Goal: Task Accomplishment & Management: Complete application form

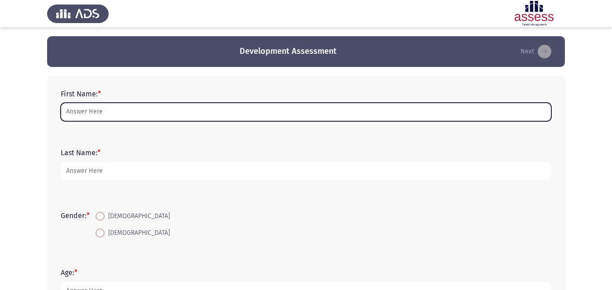
click at [228, 117] on input "First Name: *" at bounding box center [306, 112] width 490 height 19
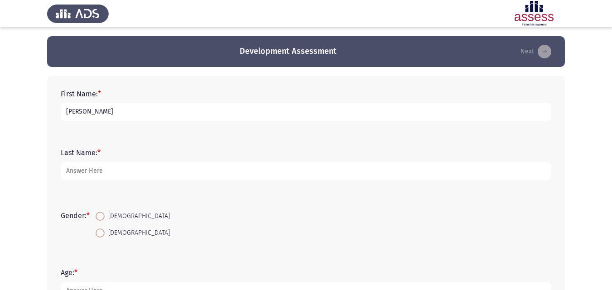
type input "Omar"
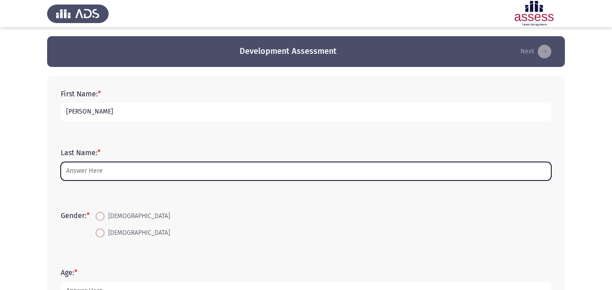
click at [183, 169] on input "Last Name: *" at bounding box center [306, 171] width 490 height 19
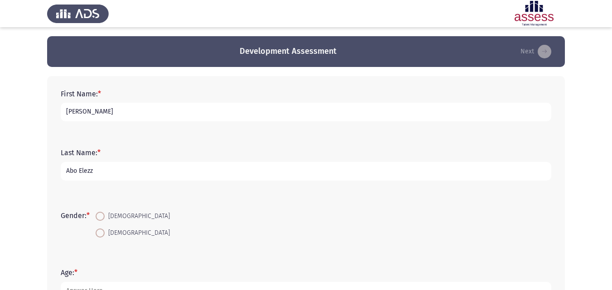
type input "Abo Elezz"
click at [100, 234] on span at bounding box center [100, 233] width 9 height 9
click at [100, 234] on input "[DEMOGRAPHIC_DATA]" at bounding box center [100, 233] width 9 height 9
radio input "true"
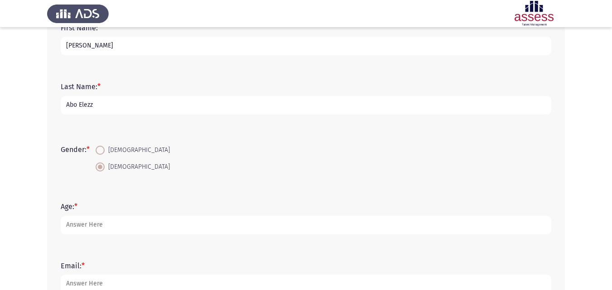
scroll to position [112, 0]
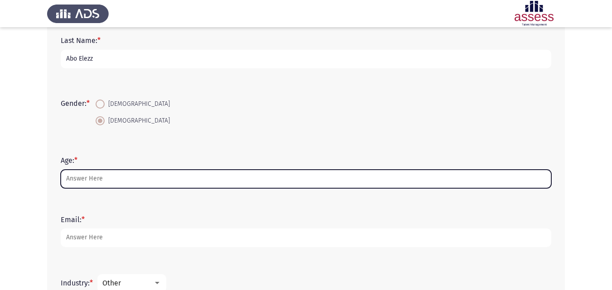
click at [212, 183] on input "Age: *" at bounding box center [306, 179] width 490 height 19
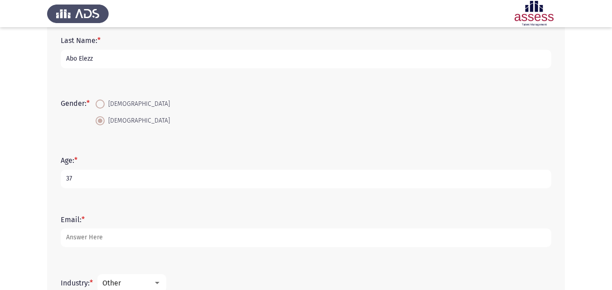
type input "37"
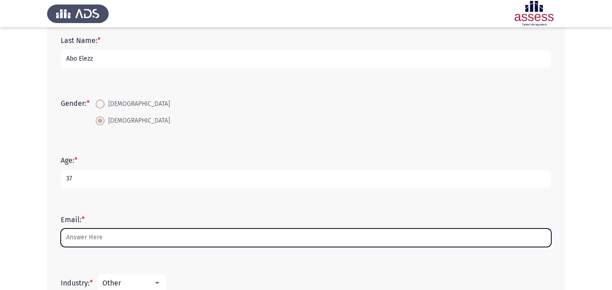
click at [156, 235] on input "Email: *" at bounding box center [306, 238] width 490 height 19
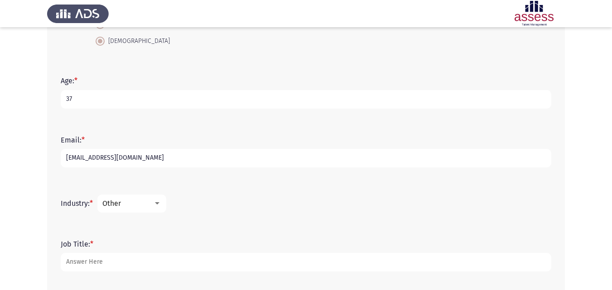
scroll to position [198, 0]
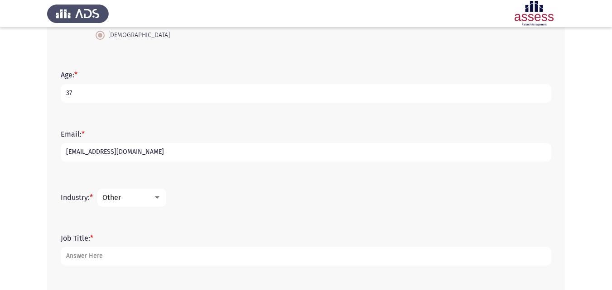
type input "omarabulezz22@gmail.com"
click at [153, 199] on div "Other" at bounding box center [127, 197] width 51 height 9
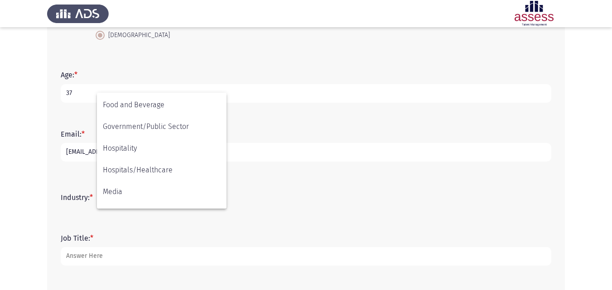
scroll to position [203, 0]
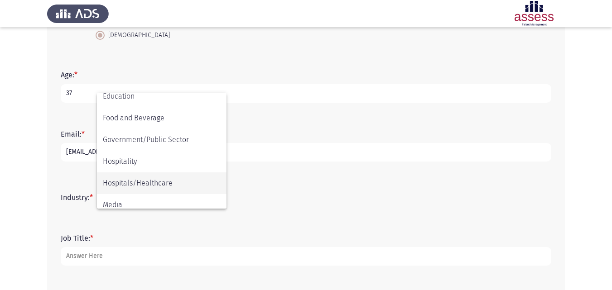
click at [163, 183] on span "Hospitals/Healthcare" at bounding box center [162, 184] width 118 height 22
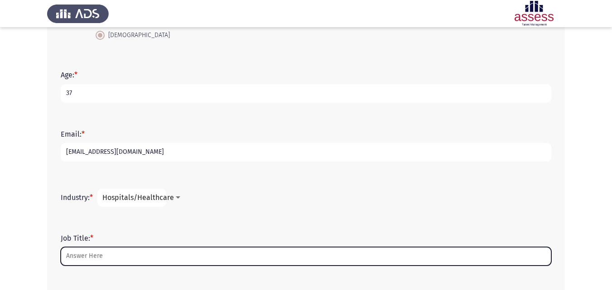
click at [224, 256] on input "Job Title: *" at bounding box center [306, 256] width 490 height 19
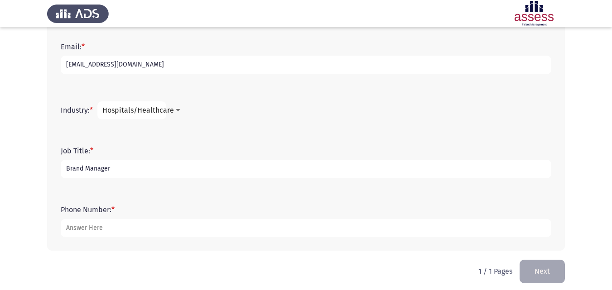
scroll to position [291, 0]
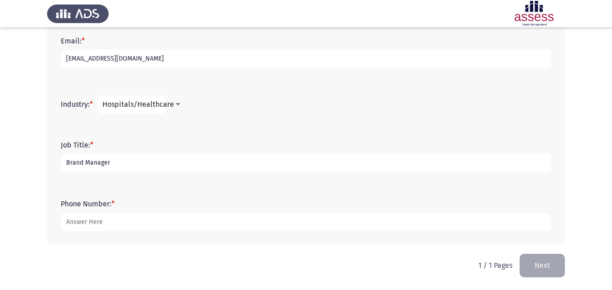
type input "Brand Manager"
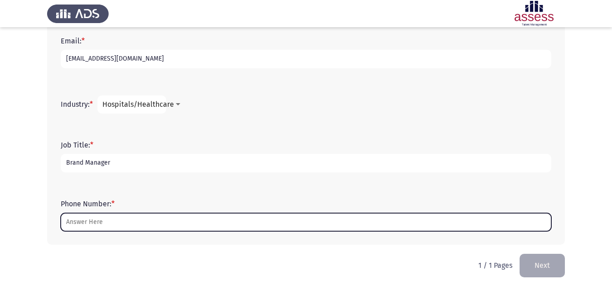
click at [260, 216] on input "Phone Number: *" at bounding box center [306, 222] width 490 height 19
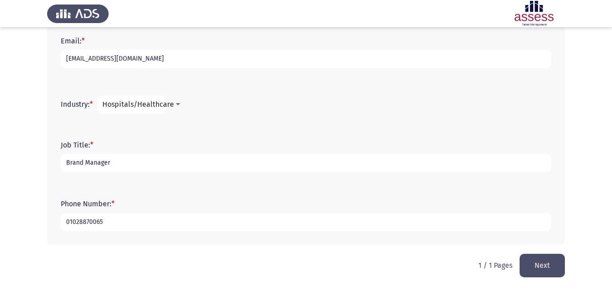
type input "01028870065"
click at [537, 262] on button "Next" at bounding box center [541, 265] width 45 height 23
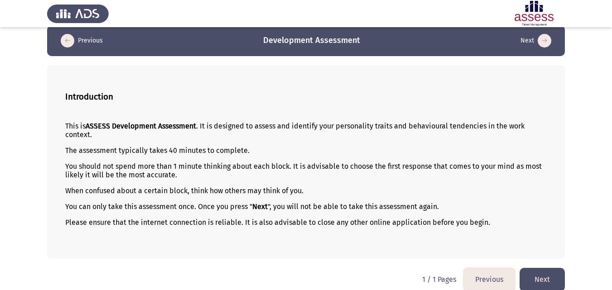
scroll to position [21, 0]
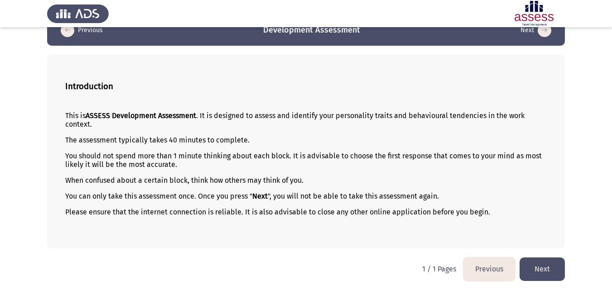
drag, startPoint x: 243, startPoint y: 213, endPoint x: 481, endPoint y: 209, distance: 238.3
click at [481, 209] on p "Please ensure that the internet connection is reliable. It is also advisable to…" at bounding box center [305, 212] width 481 height 9
click at [456, 216] on p "Please ensure that the internet connection is reliable. It is also advisable to…" at bounding box center [305, 212] width 481 height 9
click at [400, 214] on p "Please ensure that the internet connection is reliable. It is also advisable to…" at bounding box center [305, 212] width 481 height 9
drag, startPoint x: 314, startPoint y: 214, endPoint x: 338, endPoint y: 214, distance: 24.5
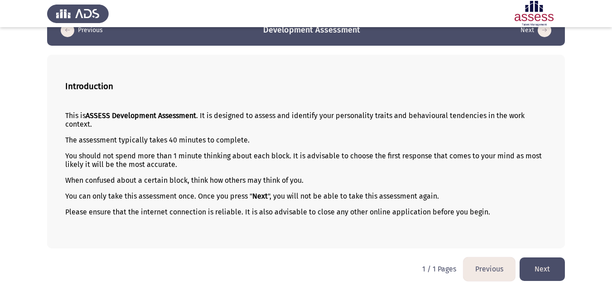
click at [338, 214] on p "Please ensure that the internet connection is reliable. It is also advisable to…" at bounding box center [305, 212] width 481 height 9
click at [540, 266] on button "Next" at bounding box center [541, 269] width 45 height 23
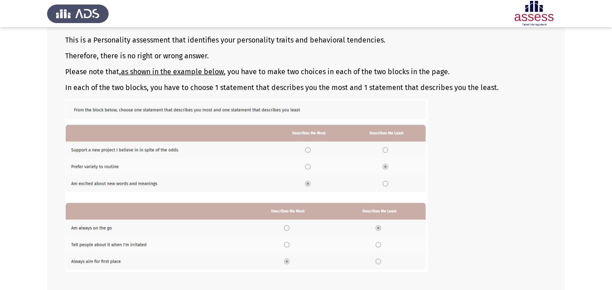
scroll to position [98, 0]
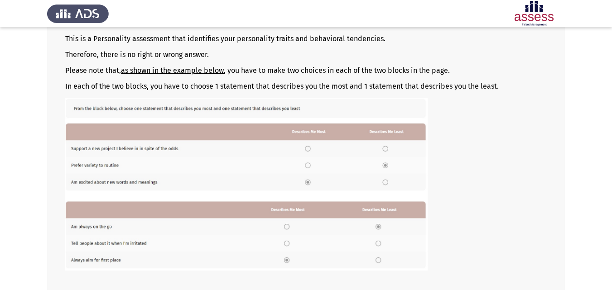
click at [386, 166] on img at bounding box center [246, 184] width 362 height 173
click at [307, 169] on img at bounding box center [246, 184] width 362 height 173
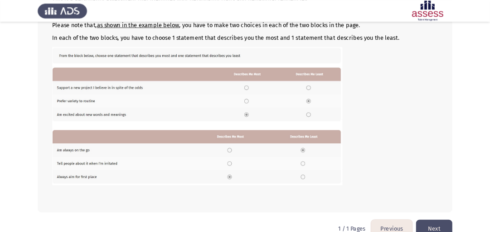
scroll to position [154, 0]
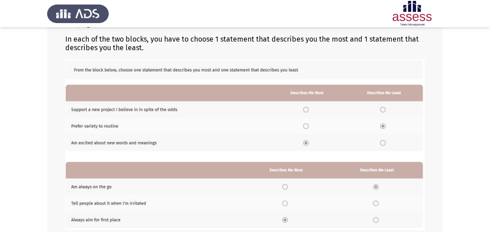
drag, startPoint x: 609, startPoint y: 0, endPoint x: 339, endPoint y: 76, distance: 280.4
click at [339, 76] on img at bounding box center [244, 144] width 359 height 171
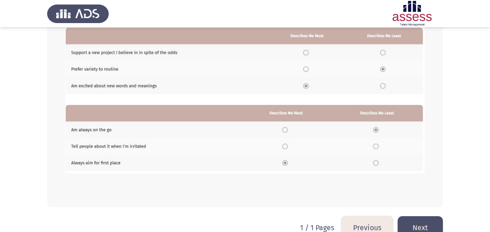
scroll to position [228, 0]
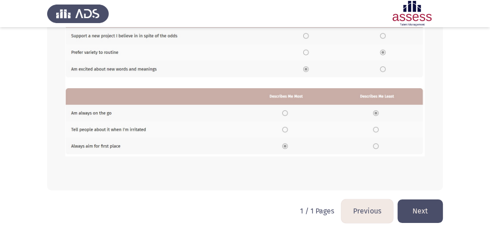
click at [426, 209] on button "Next" at bounding box center [419, 211] width 45 height 23
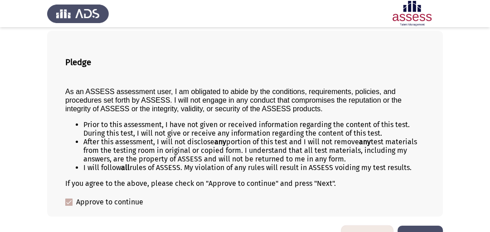
scroll to position [72, 0]
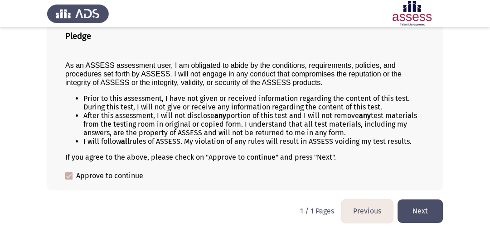
click at [363, 215] on button "Previous" at bounding box center [367, 211] width 52 height 23
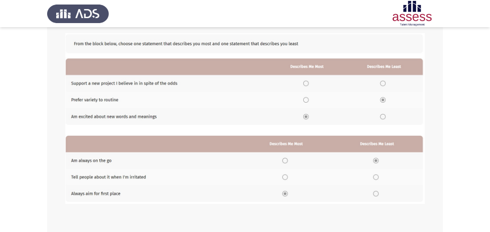
scroll to position [181, 0]
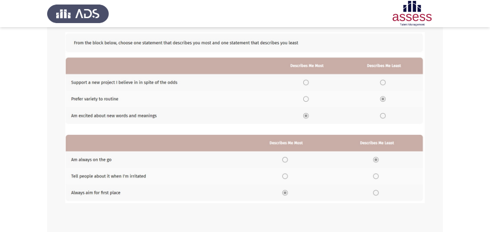
click at [305, 101] on img at bounding box center [244, 117] width 359 height 171
click at [306, 116] on img at bounding box center [244, 117] width 359 height 171
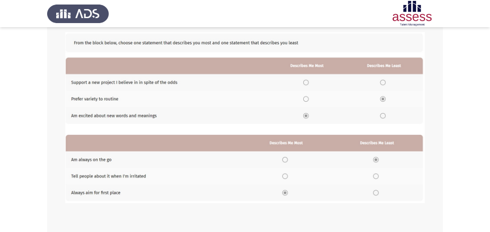
click at [306, 116] on img at bounding box center [244, 117] width 359 height 171
click at [284, 160] on img at bounding box center [244, 117] width 359 height 171
click at [285, 178] on img at bounding box center [244, 117] width 359 height 171
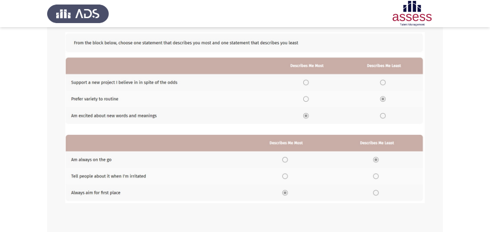
click at [285, 178] on img at bounding box center [244, 117] width 359 height 171
click at [377, 194] on img at bounding box center [244, 117] width 359 height 171
click at [376, 177] on img at bounding box center [244, 117] width 359 height 171
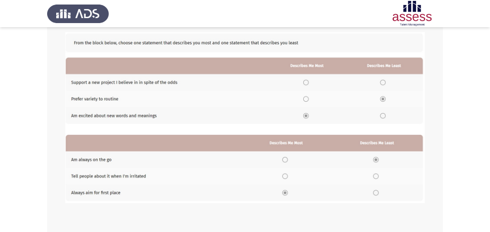
click at [376, 177] on img at bounding box center [244, 117] width 359 height 171
click at [375, 159] on img at bounding box center [244, 117] width 359 height 171
click at [305, 100] on img at bounding box center [244, 117] width 359 height 171
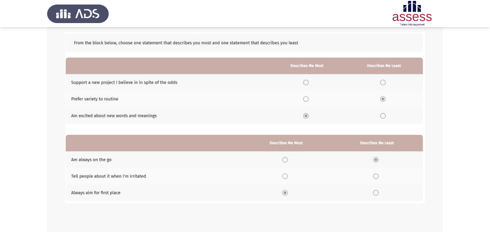
click at [306, 82] on img at bounding box center [244, 117] width 359 height 171
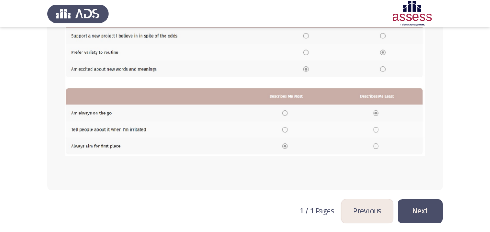
scroll to position [228, 0]
click at [376, 146] on img at bounding box center [244, 71] width 359 height 171
click at [377, 129] on img at bounding box center [244, 71] width 359 height 171
click at [417, 208] on button "Next" at bounding box center [419, 211] width 45 height 23
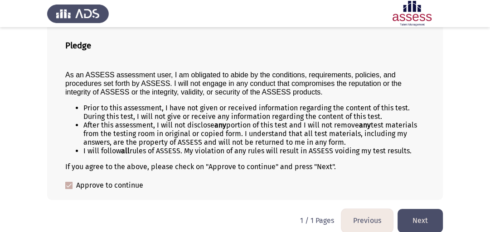
scroll to position [72, 0]
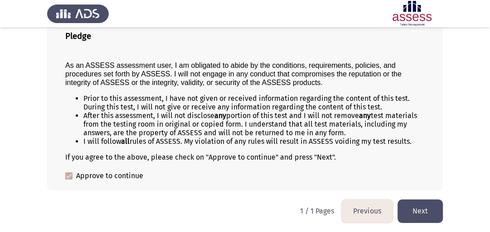
click at [411, 210] on button "Next" at bounding box center [419, 211] width 45 height 23
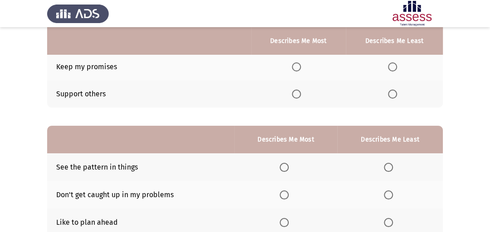
scroll to position [187, 0]
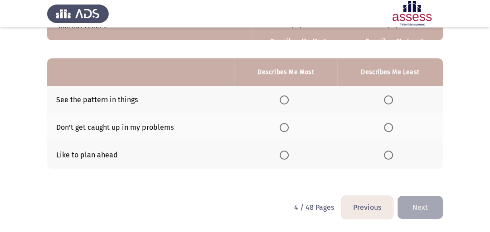
click at [366, 214] on button "Previous" at bounding box center [367, 207] width 52 height 23
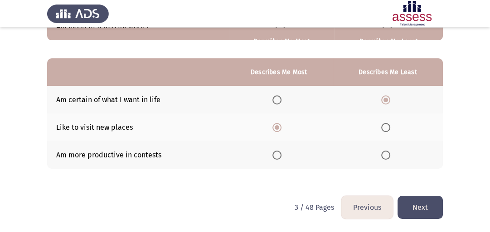
click at [381, 211] on button "Previous" at bounding box center [367, 207] width 52 height 23
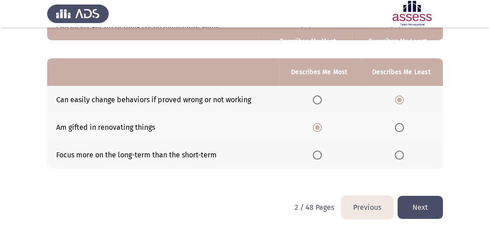
click at [364, 208] on button "Previous" at bounding box center [367, 207] width 52 height 23
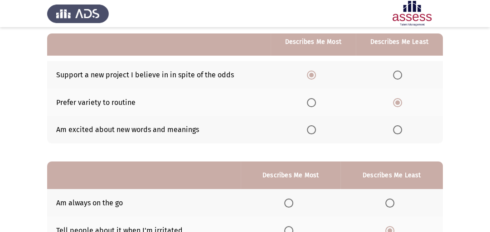
scroll to position [82, 0]
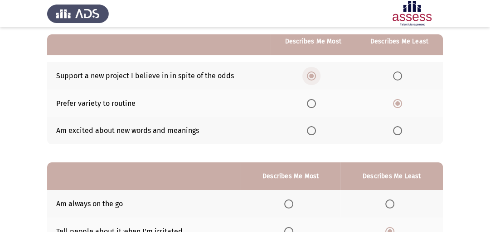
click at [314, 77] on span "Select an option" at bounding box center [311, 76] width 9 height 9
click at [314, 77] on input "Select an option" at bounding box center [311, 76] width 9 height 9
click at [396, 133] on span "Select an option" at bounding box center [397, 130] width 9 height 9
click at [396, 133] on input "Select an option" at bounding box center [397, 130] width 9 height 9
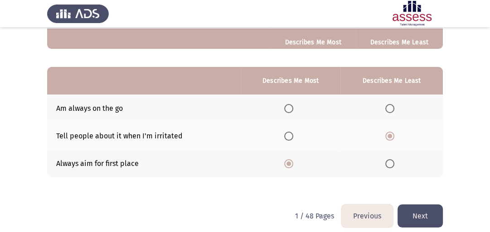
scroll to position [179, 0]
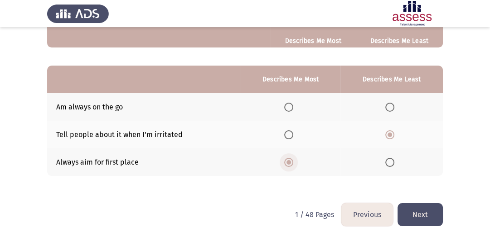
click at [288, 163] on span "Select an option" at bounding box center [288, 162] width 5 height 5
click at [288, 163] on input "Select an option" at bounding box center [288, 162] width 9 height 9
click at [389, 108] on span "Select an option" at bounding box center [389, 107] width 9 height 9
click at [389, 108] on input "Select an option" at bounding box center [389, 107] width 9 height 9
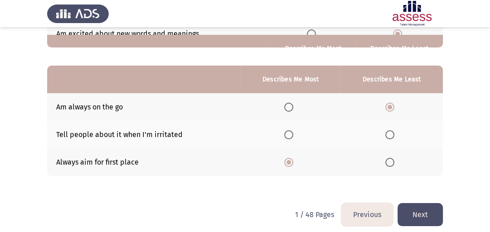
scroll to position [187, 0]
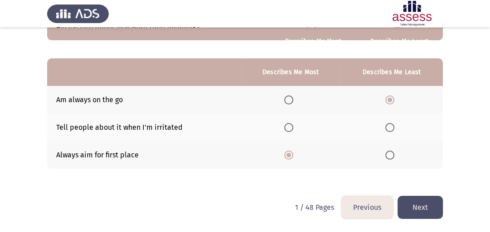
click at [426, 208] on button "Next" at bounding box center [419, 207] width 45 height 23
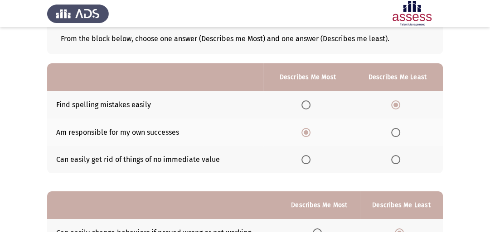
scroll to position [56, 0]
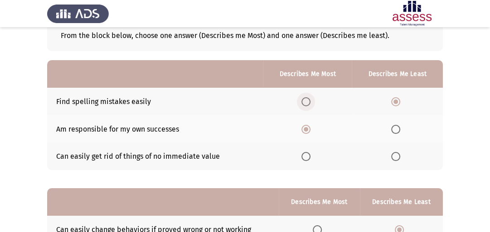
click at [307, 101] on span "Select an option" at bounding box center [305, 101] width 9 height 9
click at [307, 101] on input "Select an option" at bounding box center [305, 101] width 9 height 9
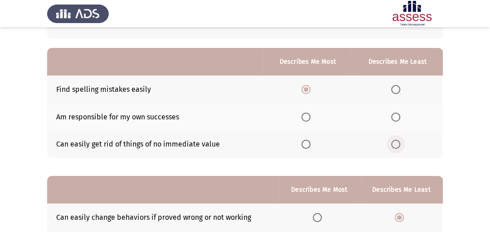
click at [398, 146] on span "Select an option" at bounding box center [395, 144] width 9 height 9
click at [398, 146] on input "Select an option" at bounding box center [395, 144] width 9 height 9
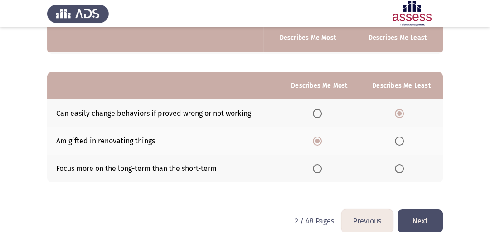
scroll to position [178, 0]
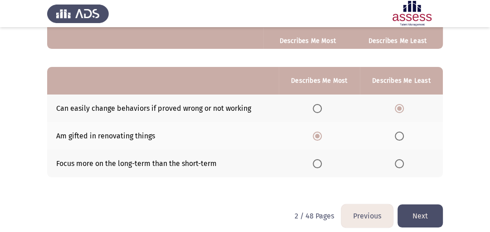
click at [321, 136] on span "Select an option" at bounding box center [316, 136] width 9 height 9
click at [321, 136] on input "Select an option" at bounding box center [316, 136] width 9 height 9
click at [321, 165] on span "Select an option" at bounding box center [316, 163] width 9 height 9
click at [321, 165] on input "Select an option" at bounding box center [316, 163] width 9 height 9
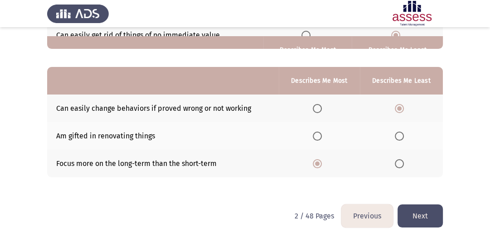
scroll to position [187, 0]
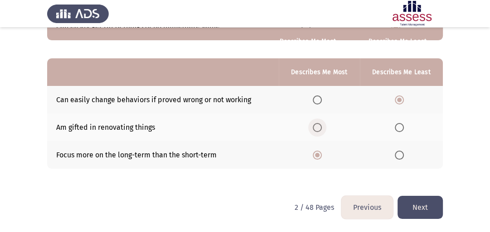
click at [321, 129] on span "Select an option" at bounding box center [316, 127] width 9 height 9
click at [321, 129] on input "Select an option" at bounding box center [316, 127] width 9 height 9
click at [417, 206] on button "Next" at bounding box center [419, 207] width 45 height 23
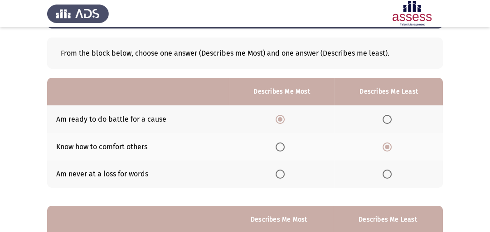
scroll to position [53, 0]
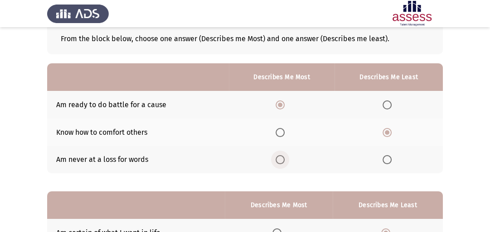
click at [281, 161] on span "Select an option" at bounding box center [279, 159] width 9 height 9
click at [281, 161] on input "Select an option" at bounding box center [279, 159] width 9 height 9
click at [281, 107] on span "Select an option" at bounding box center [279, 105] width 9 height 9
click at [281, 107] on input "Select an option" at bounding box center [279, 105] width 9 height 9
click at [387, 159] on span "Select an option" at bounding box center [386, 159] width 9 height 9
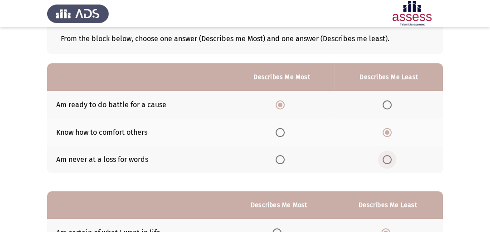
click at [387, 159] on input "Select an option" at bounding box center [386, 159] width 9 height 9
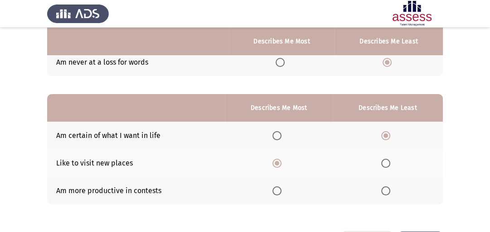
scroll to position [165, 0]
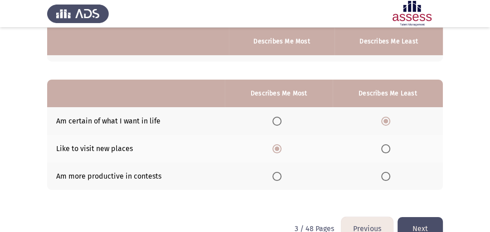
click at [279, 120] on span "Select an option" at bounding box center [276, 121] width 9 height 9
click at [279, 120] on input "Select an option" at bounding box center [276, 121] width 9 height 9
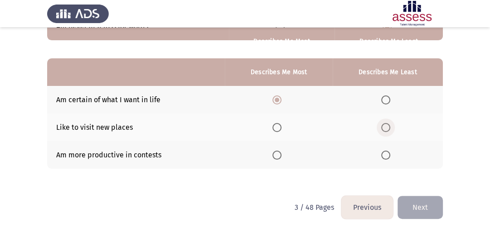
click at [384, 128] on span "Select an option" at bounding box center [385, 127] width 9 height 9
click at [384, 128] on input "Select an option" at bounding box center [385, 127] width 9 height 9
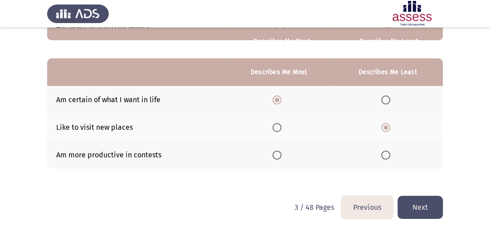
click at [424, 211] on button "Next" at bounding box center [419, 207] width 45 height 23
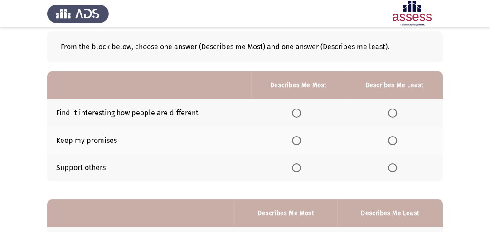
scroll to position [45, 0]
click at [299, 166] on span "Select an option" at bounding box center [296, 167] width 9 height 9
click at [299, 166] on input "Select an option" at bounding box center [296, 167] width 9 height 9
click at [391, 112] on span "Select an option" at bounding box center [392, 112] width 9 height 9
click at [391, 112] on input "Select an option" at bounding box center [392, 112] width 9 height 9
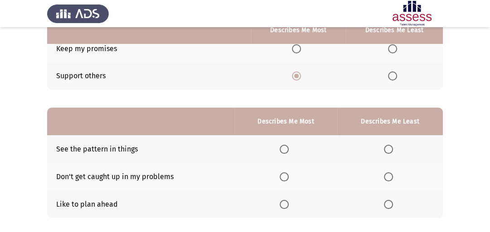
scroll to position [159, 0]
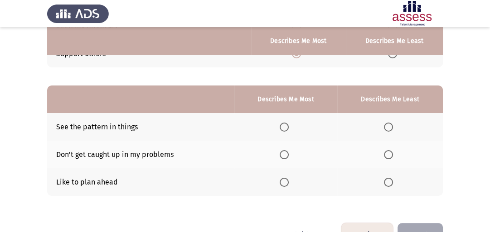
click at [286, 185] on span "Select an option" at bounding box center [283, 182] width 9 height 9
click at [286, 185] on input "Select an option" at bounding box center [283, 182] width 9 height 9
click at [387, 155] on span "Select an option" at bounding box center [388, 154] width 9 height 9
click at [387, 155] on input "Select an option" at bounding box center [388, 154] width 9 height 9
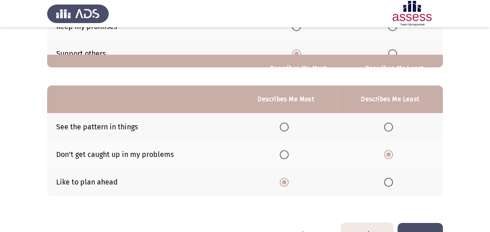
scroll to position [187, 0]
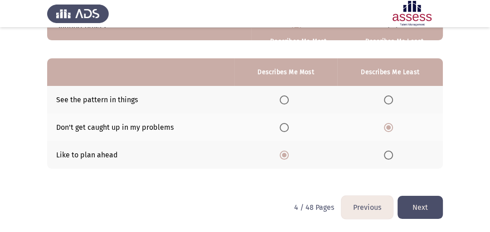
click at [421, 209] on button "Next" at bounding box center [419, 207] width 45 height 23
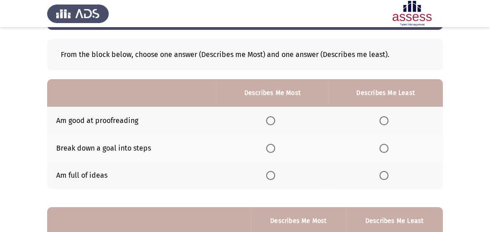
scroll to position [38, 0]
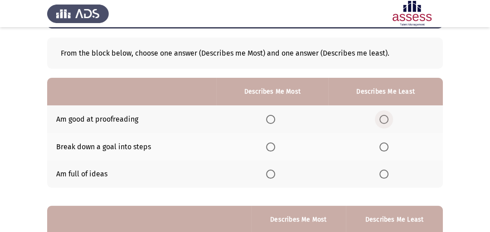
click at [382, 120] on span "Select an option" at bounding box center [383, 119] width 9 height 9
click at [382, 120] on input "Select an option" at bounding box center [383, 119] width 9 height 9
click at [272, 149] on span "Select an option" at bounding box center [270, 147] width 9 height 9
click at [272, 149] on input "Select an option" at bounding box center [270, 147] width 9 height 9
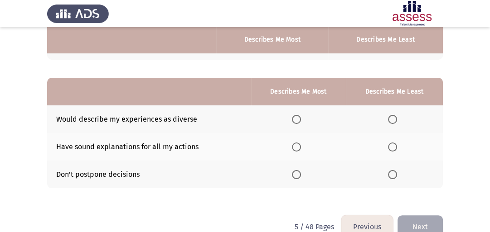
scroll to position [168, 0]
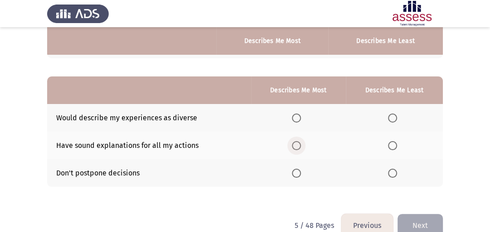
click at [295, 146] on span "Select an option" at bounding box center [296, 145] width 9 height 9
click at [295, 146] on input "Select an option" at bounding box center [296, 145] width 9 height 9
click at [299, 174] on span "Select an option" at bounding box center [296, 173] width 9 height 9
click at [299, 174] on input "Select an option" at bounding box center [296, 173] width 9 height 9
click at [393, 149] on span "Select an option" at bounding box center [392, 145] width 9 height 9
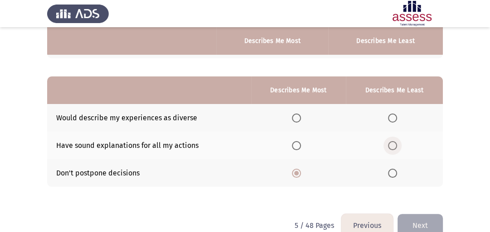
click at [393, 149] on input "Select an option" at bounding box center [392, 145] width 9 height 9
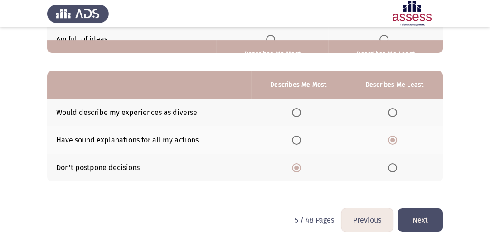
scroll to position [187, 0]
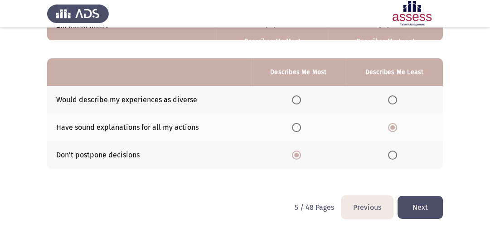
click at [425, 205] on button "Next" at bounding box center [419, 207] width 45 height 23
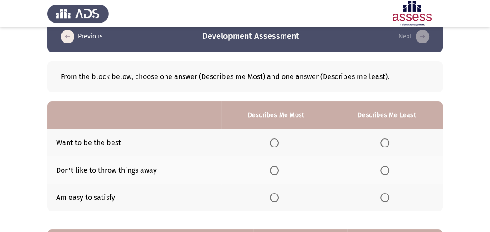
scroll to position [20, 0]
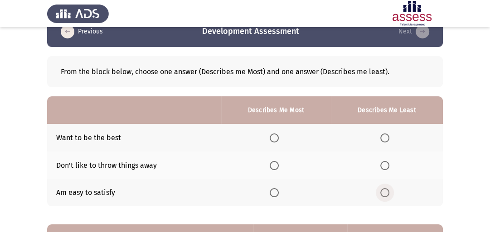
click at [385, 193] on span "Select an option" at bounding box center [384, 192] width 9 height 9
click at [385, 193] on input "Select an option" at bounding box center [384, 192] width 9 height 9
click at [384, 165] on span "Select an option" at bounding box center [384, 165] width 9 height 9
click at [384, 165] on input "Select an option" at bounding box center [384, 165] width 9 height 9
click at [275, 138] on span "Select an option" at bounding box center [273, 138] width 9 height 9
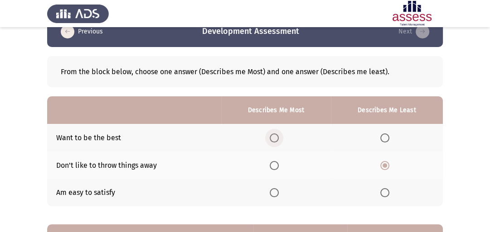
click at [275, 138] on input "Select an option" at bounding box center [273, 138] width 9 height 9
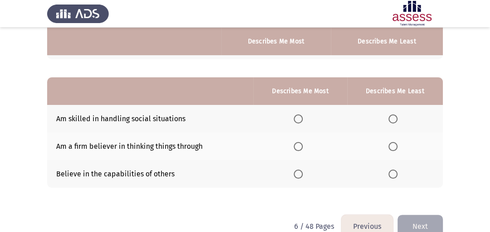
scroll to position [168, 0]
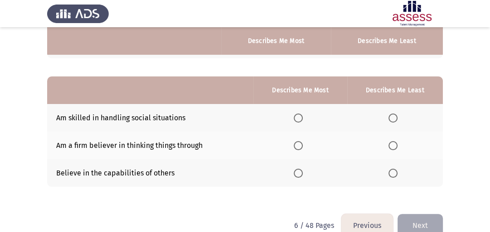
click at [300, 149] on span "Select an option" at bounding box center [297, 145] width 9 height 9
click at [300, 149] on input "Select an option" at bounding box center [297, 145] width 9 height 9
click at [394, 174] on span "Select an option" at bounding box center [392, 173] width 9 height 9
click at [394, 174] on input "Select an option" at bounding box center [392, 173] width 9 height 9
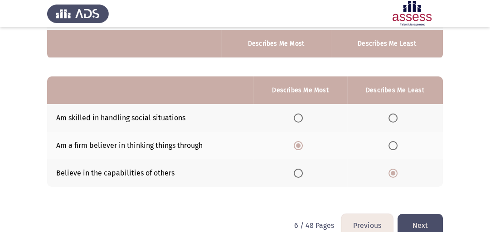
scroll to position [187, 0]
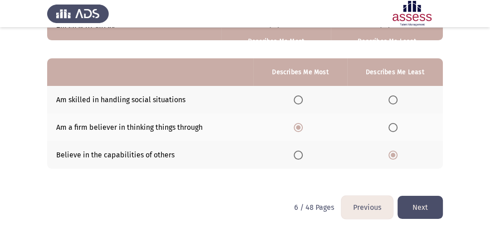
click at [432, 201] on button "Next" at bounding box center [419, 207] width 45 height 23
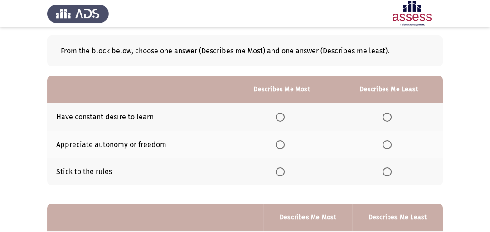
scroll to position [41, 0]
click at [281, 118] on span "Select an option" at bounding box center [279, 116] width 9 height 9
click at [281, 118] on input "Select an option" at bounding box center [279, 116] width 9 height 9
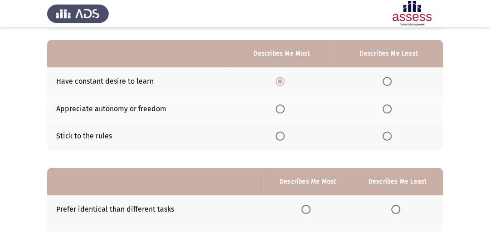
scroll to position [78, 0]
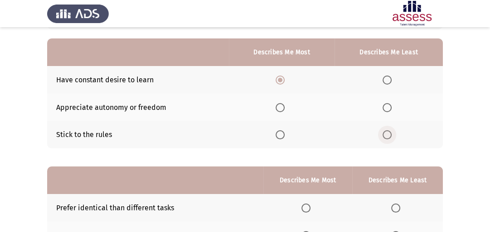
click at [391, 138] on span "Select an option" at bounding box center [386, 134] width 9 height 9
click at [391, 138] on input "Select an option" at bounding box center [386, 134] width 9 height 9
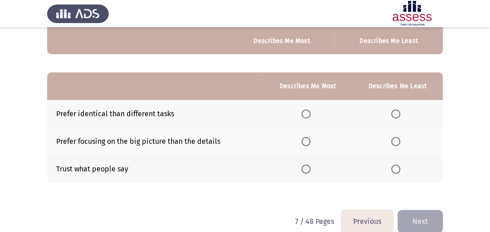
scroll to position [176, 0]
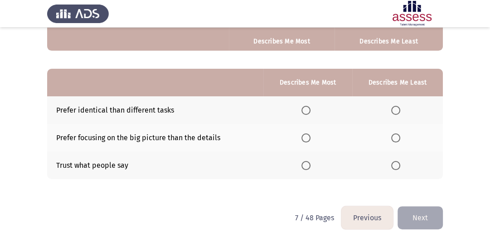
click at [392, 169] on span "Select an option" at bounding box center [395, 165] width 9 height 9
click at [392, 169] on input "Select an option" at bounding box center [395, 165] width 9 height 9
click at [305, 113] on span "Select an option" at bounding box center [305, 110] width 9 height 9
click at [305, 113] on input "Select an option" at bounding box center [305, 110] width 9 height 9
click at [394, 111] on span "Select an option" at bounding box center [395, 110] width 9 height 9
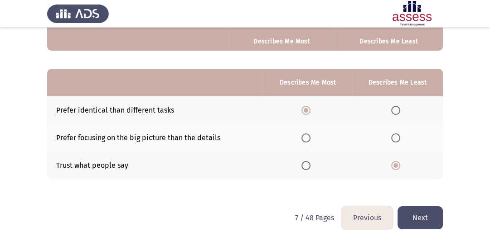
click at [394, 111] on input "Select an option" at bounding box center [395, 110] width 9 height 9
click at [398, 139] on span "Select an option" at bounding box center [395, 138] width 9 height 9
click at [398, 139] on input "Select an option" at bounding box center [395, 138] width 9 height 9
click at [398, 169] on span "Select an option" at bounding box center [395, 165] width 9 height 9
click at [398, 169] on input "Select an option" at bounding box center [395, 165] width 9 height 9
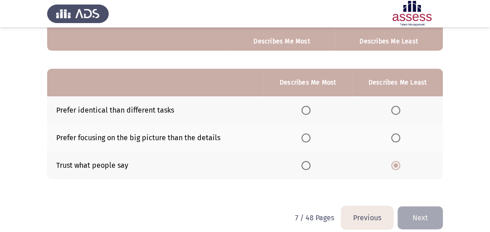
click at [306, 112] on span "Select an option" at bounding box center [305, 110] width 9 height 9
click at [306, 112] on input "Select an option" at bounding box center [305, 110] width 9 height 9
click at [420, 216] on button "Next" at bounding box center [419, 218] width 45 height 23
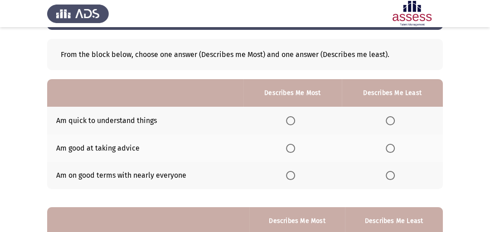
scroll to position [38, 0]
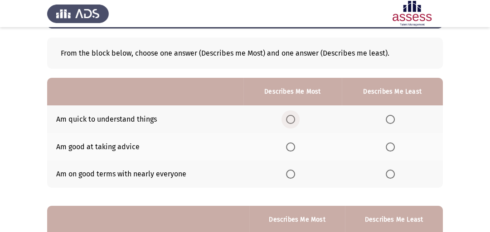
click at [289, 119] on span "Select an option" at bounding box center [290, 119] width 9 height 9
click at [289, 119] on input "Select an option" at bounding box center [290, 119] width 9 height 9
click at [389, 178] on span "Select an option" at bounding box center [389, 174] width 9 height 9
click at [389, 178] on input "Select an option" at bounding box center [389, 174] width 9 height 9
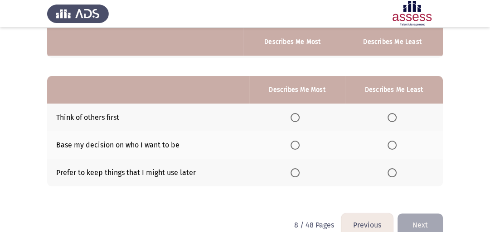
scroll to position [169, 0]
click at [296, 143] on span "Select an option" at bounding box center [294, 144] width 9 height 9
click at [296, 143] on input "Select an option" at bounding box center [294, 144] width 9 height 9
click at [388, 116] on span "Select an option" at bounding box center [391, 117] width 9 height 9
click at [388, 116] on input "Select an option" at bounding box center [391, 117] width 9 height 9
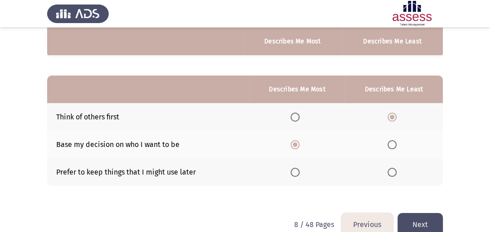
click at [418, 224] on button "Next" at bounding box center [419, 224] width 45 height 23
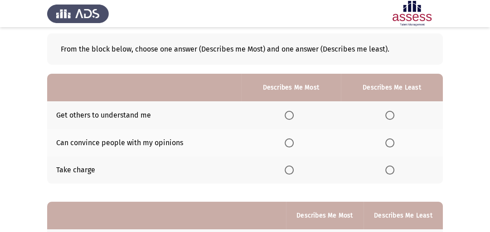
scroll to position [43, 0]
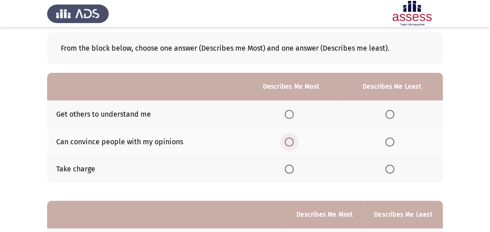
click at [290, 143] on span "Select an option" at bounding box center [288, 142] width 9 height 9
click at [290, 143] on input "Select an option" at bounding box center [288, 142] width 9 height 9
click at [392, 117] on span "Select an option" at bounding box center [389, 114] width 9 height 9
click at [392, 117] on input "Select an option" at bounding box center [389, 114] width 9 height 9
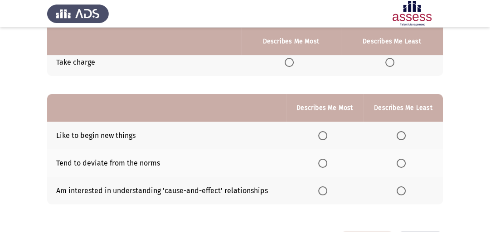
scroll to position [151, 0]
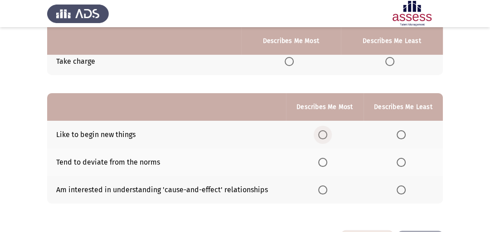
click at [322, 135] on span "Select an option" at bounding box center [322, 134] width 9 height 9
click at [322, 135] on input "Select an option" at bounding box center [322, 134] width 9 height 9
click at [400, 191] on span "Select an option" at bounding box center [400, 190] width 9 height 9
click at [400, 191] on input "Select an option" at bounding box center [400, 190] width 9 height 9
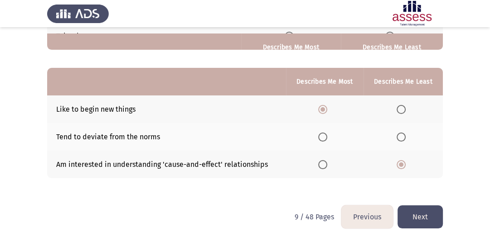
scroll to position [187, 0]
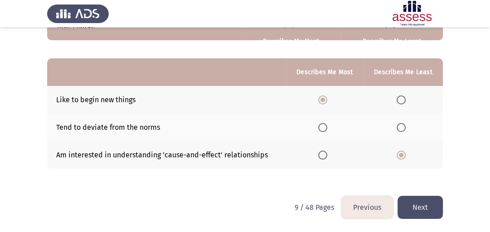
click at [423, 207] on button "Next" at bounding box center [419, 207] width 45 height 23
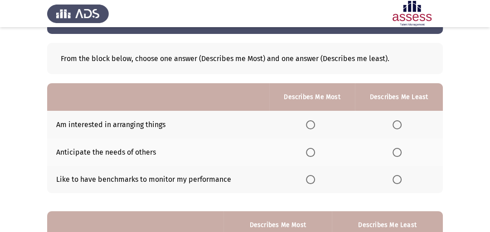
scroll to position [35, 0]
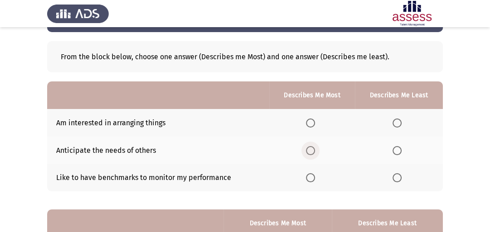
click at [307, 152] on span "Select an option" at bounding box center [310, 150] width 9 height 9
click at [307, 152] on input "Select an option" at bounding box center [310, 150] width 9 height 9
click at [395, 123] on span "Select an option" at bounding box center [396, 123] width 9 height 9
click at [395, 123] on input "Select an option" at bounding box center [396, 123] width 9 height 9
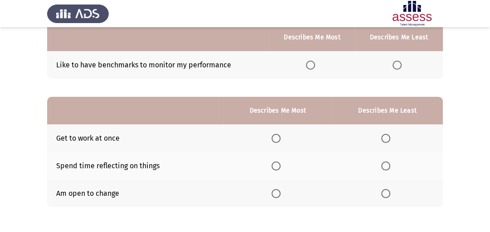
scroll to position [154, 0]
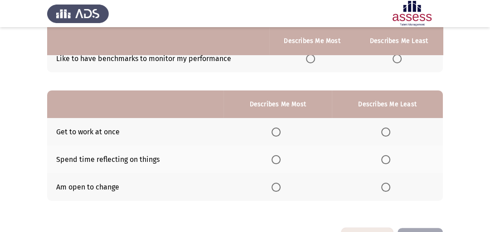
click at [279, 188] on span "Select an option" at bounding box center [275, 187] width 9 height 9
click at [279, 188] on input "Select an option" at bounding box center [275, 187] width 9 height 9
click at [384, 161] on span "Select an option" at bounding box center [385, 159] width 9 height 9
click at [384, 161] on input "Select an option" at bounding box center [385, 159] width 9 height 9
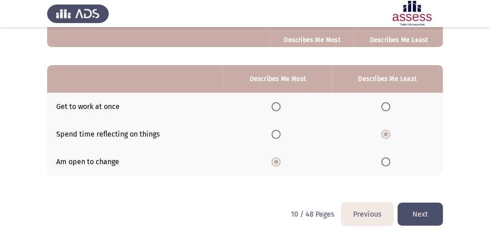
scroll to position [180, 0]
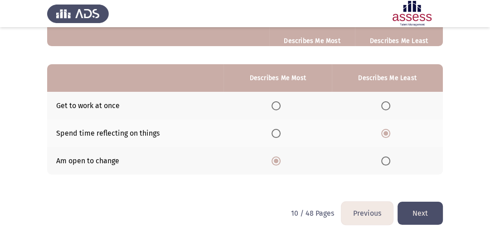
click at [306, 127] on th at bounding box center [277, 134] width 108 height 28
click at [277, 107] on span "Select an option" at bounding box center [275, 105] width 9 height 9
click at [277, 107] on input "Select an option" at bounding box center [275, 105] width 9 height 9
click at [429, 212] on button "Next" at bounding box center [419, 213] width 45 height 23
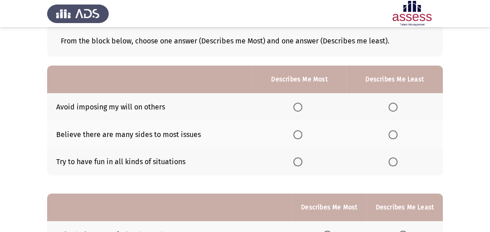
scroll to position [51, 0]
click at [394, 163] on span "Select an option" at bounding box center [392, 161] width 9 height 9
click at [394, 163] on input "Select an option" at bounding box center [392, 161] width 9 height 9
click at [301, 134] on span "Select an option" at bounding box center [297, 134] width 9 height 9
click at [301, 134] on input "Select an option" at bounding box center [297, 134] width 9 height 9
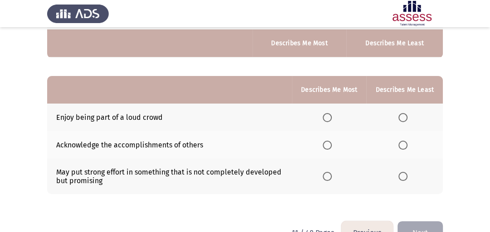
scroll to position [172, 0]
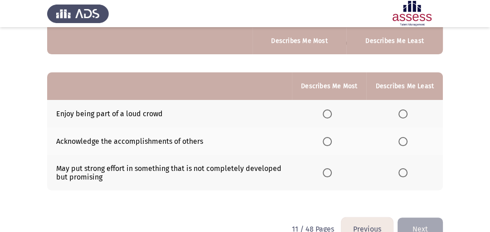
click at [404, 114] on span "Select an option" at bounding box center [402, 114] width 9 height 9
click at [404, 114] on input "Select an option" at bounding box center [402, 114] width 9 height 9
drag, startPoint x: 55, startPoint y: 141, endPoint x: 147, endPoint y: 138, distance: 92.0
click at [147, 138] on td "Acknowledge the accomplishments of others" at bounding box center [169, 142] width 245 height 28
click at [332, 143] on span "Select an option" at bounding box center [326, 141] width 9 height 9
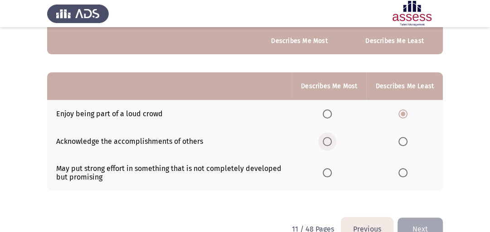
click at [332, 143] on input "Select an option" at bounding box center [326, 141] width 9 height 9
click at [331, 174] on span "Select an option" at bounding box center [326, 172] width 9 height 9
click at [331, 174] on input "Select an option" at bounding box center [326, 172] width 9 height 9
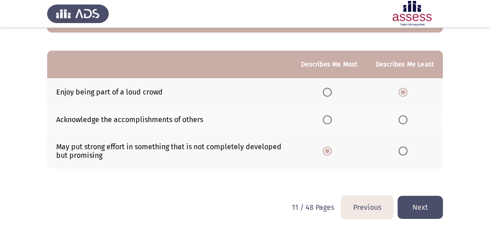
click at [421, 210] on button "Next" at bounding box center [419, 207] width 45 height 23
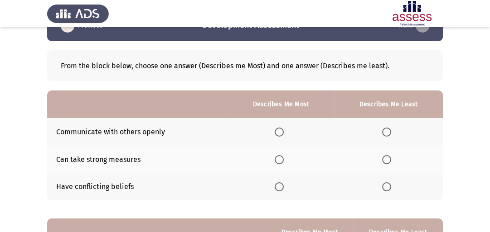
scroll to position [29, 0]
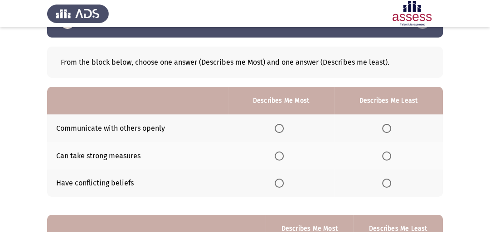
click at [389, 183] on span "Select an option" at bounding box center [386, 183] width 9 height 9
click at [389, 183] on input "Select an option" at bounding box center [386, 183] width 9 height 9
click at [282, 155] on span "Select an option" at bounding box center [278, 156] width 9 height 9
click at [282, 155] on input "Select an option" at bounding box center [278, 156] width 9 height 9
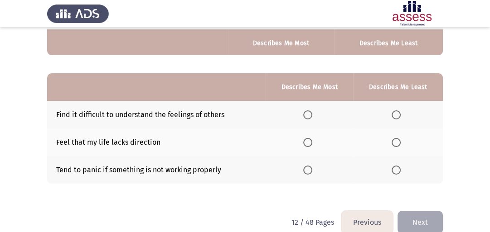
scroll to position [178, 0]
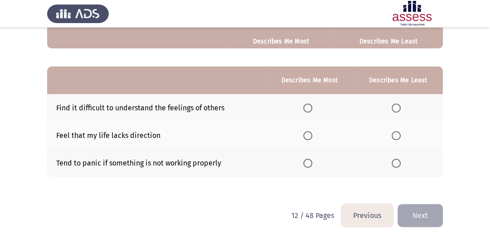
click at [398, 135] on span "Select an option" at bounding box center [395, 135] width 9 height 9
click at [398, 135] on input "Select an option" at bounding box center [395, 135] width 9 height 9
click at [308, 165] on span "Select an option" at bounding box center [307, 163] width 9 height 9
click at [308, 165] on input "Select an option" at bounding box center [307, 163] width 9 height 9
click at [429, 210] on button "Next" at bounding box center [419, 215] width 45 height 23
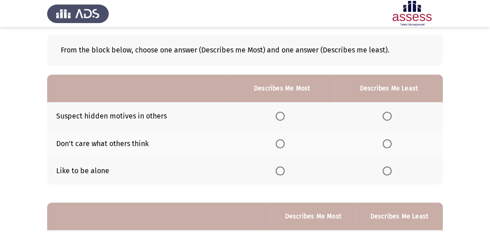
scroll to position [50, 0]
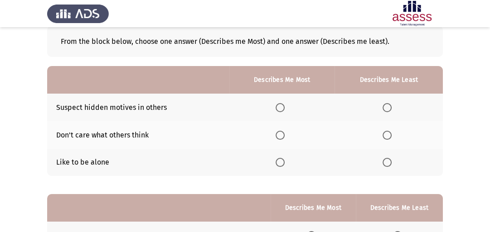
click at [386, 106] on span "Select an option" at bounding box center [386, 107] width 9 height 9
click at [386, 106] on input "Select an option" at bounding box center [386, 107] width 9 height 9
click at [282, 137] on span "Select an option" at bounding box center [279, 135] width 9 height 9
click at [282, 137] on input "Select an option" at bounding box center [279, 135] width 9 height 9
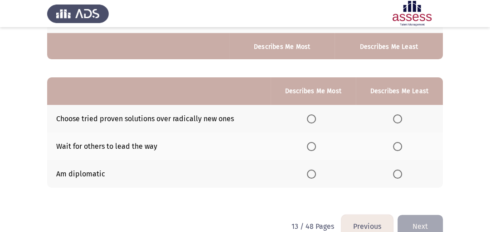
scroll to position [174, 0]
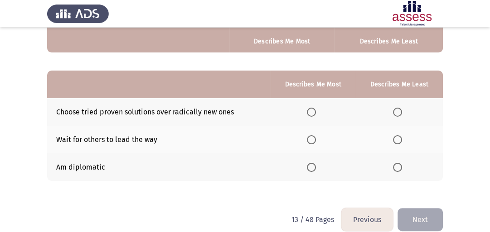
click at [398, 142] on span "Select an option" at bounding box center [397, 139] width 9 height 9
click at [398, 142] on input "Select an option" at bounding box center [397, 139] width 9 height 9
click at [316, 168] on span "Select an option" at bounding box center [311, 167] width 9 height 9
click at [316, 168] on input "Select an option" at bounding box center [311, 167] width 9 height 9
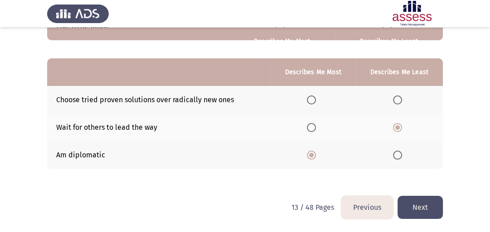
click at [428, 203] on button "Next" at bounding box center [419, 207] width 45 height 23
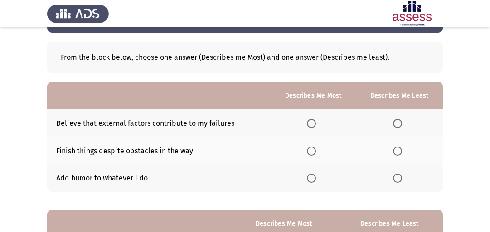
scroll to position [38, 0]
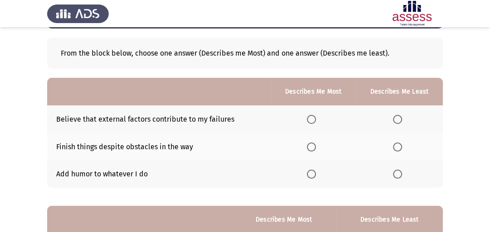
click at [397, 121] on span "Select an option" at bounding box center [397, 119] width 9 height 9
click at [397, 121] on input "Select an option" at bounding box center [397, 119] width 9 height 9
click at [315, 149] on span "Select an option" at bounding box center [311, 147] width 9 height 9
click at [315, 149] on input "Select an option" at bounding box center [311, 147] width 9 height 9
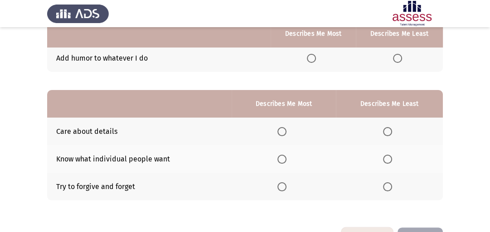
scroll to position [161, 0]
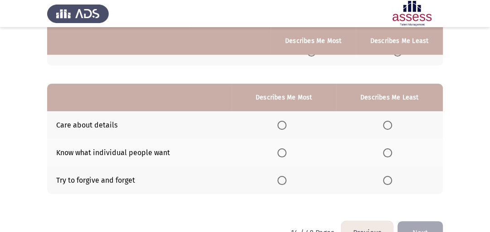
click at [283, 129] on span "Select an option" at bounding box center [281, 125] width 9 height 9
click at [283, 129] on input "Select an option" at bounding box center [281, 125] width 9 height 9
click at [389, 182] on span "Select an option" at bounding box center [387, 180] width 9 height 9
click at [389, 182] on input "Select an option" at bounding box center [387, 180] width 9 height 9
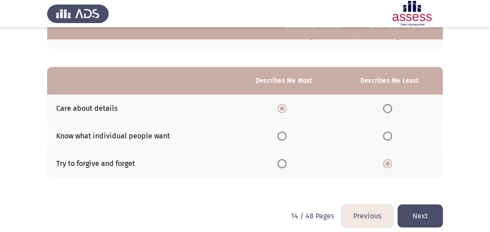
scroll to position [187, 0]
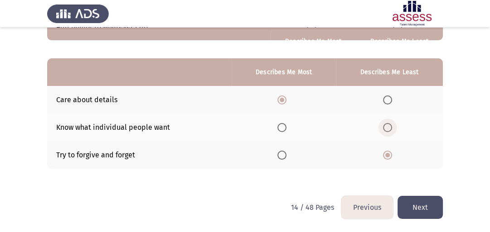
click at [388, 129] on span "Select an option" at bounding box center [387, 127] width 9 height 9
click at [388, 129] on input "Select an option" at bounding box center [387, 127] width 9 height 9
click at [393, 154] on label "Select an option" at bounding box center [389, 155] width 13 height 9
click at [392, 154] on input "Select an option" at bounding box center [387, 155] width 9 height 9
click at [423, 206] on button "Next" at bounding box center [419, 207] width 45 height 23
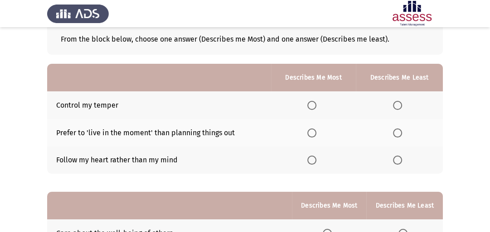
scroll to position [53, 0]
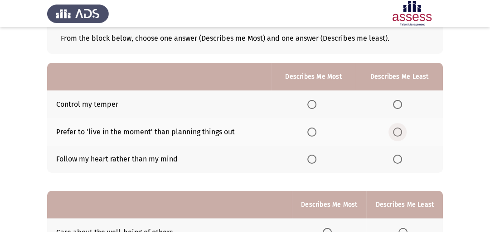
click at [396, 133] on span "Select an option" at bounding box center [397, 132] width 9 height 9
click at [396, 133] on input "Select an option" at bounding box center [397, 132] width 9 height 9
click at [312, 107] on span "Select an option" at bounding box center [311, 104] width 9 height 9
click at [312, 107] on input "Select an option" at bounding box center [311, 104] width 9 height 9
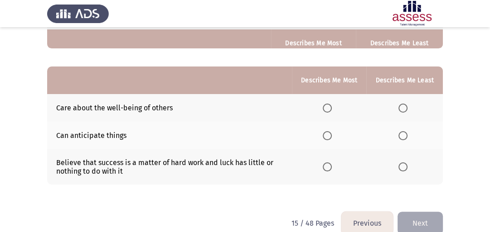
scroll to position [180, 0]
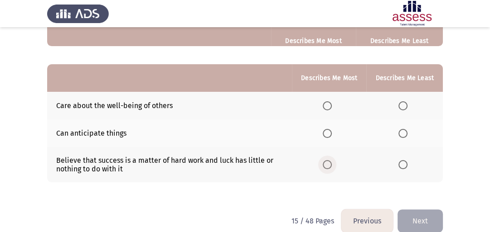
click at [327, 167] on span "Select an option" at bounding box center [326, 164] width 9 height 9
click at [327, 167] on input "Select an option" at bounding box center [326, 164] width 9 height 9
click at [399, 109] on span "Select an option" at bounding box center [402, 105] width 9 height 9
click at [399, 109] on input "Select an option" at bounding box center [402, 105] width 9 height 9
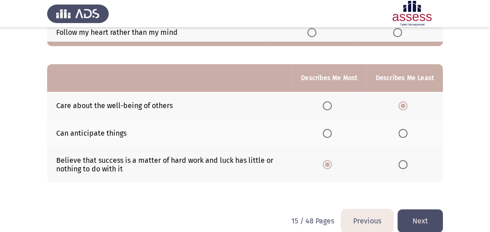
scroll to position [194, 0]
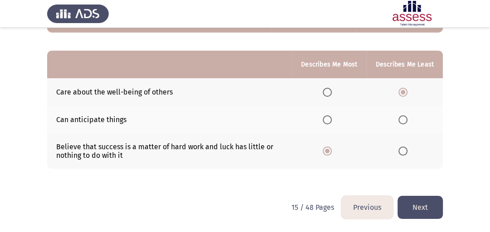
click at [425, 207] on button "Next" at bounding box center [419, 207] width 45 height 23
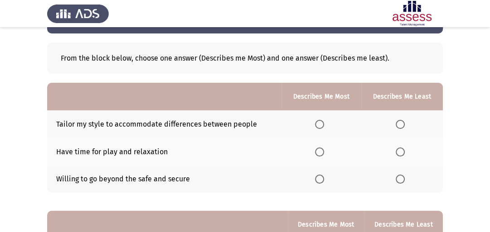
scroll to position [35, 0]
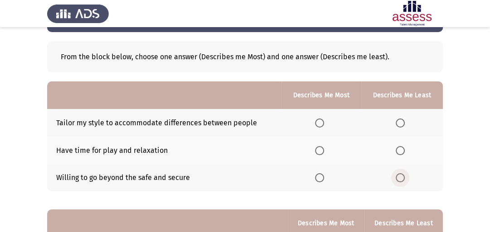
click at [398, 182] on span "Select an option" at bounding box center [399, 177] width 9 height 9
click at [398, 182] on input "Select an option" at bounding box center [399, 177] width 9 height 9
click at [317, 152] on span "Select an option" at bounding box center [319, 150] width 9 height 9
click at [317, 152] on input "Select an option" at bounding box center [319, 150] width 9 height 9
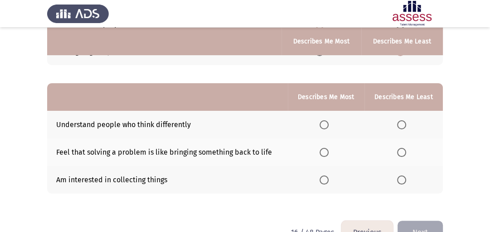
scroll to position [169, 0]
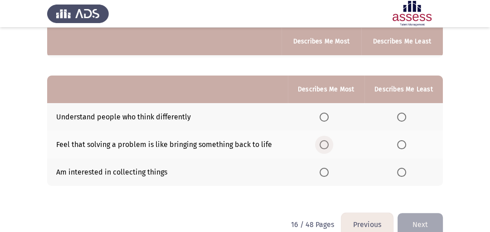
click at [328, 146] on span "Select an option" at bounding box center [323, 144] width 9 height 9
click at [328, 146] on input "Select an option" at bounding box center [323, 144] width 9 height 9
click at [400, 174] on span "Select an option" at bounding box center [401, 172] width 9 height 9
click at [400, 174] on input "Select an option" at bounding box center [401, 172] width 9 height 9
click at [419, 223] on button "Next" at bounding box center [419, 224] width 45 height 23
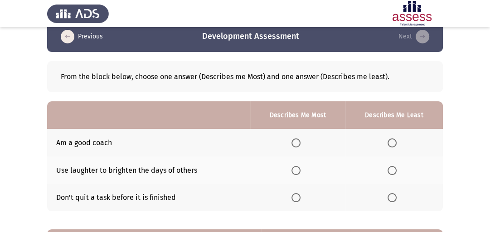
scroll to position [23, 0]
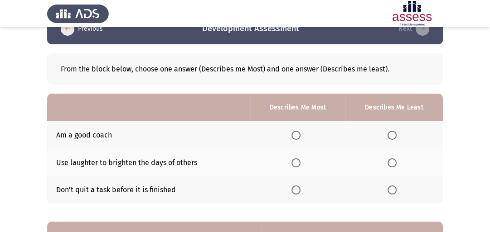
click at [297, 130] on th at bounding box center [297, 135] width 95 height 28
click at [296, 135] on span "Select an option" at bounding box center [295, 135] width 9 height 9
click at [296, 135] on input "Select an option" at bounding box center [295, 135] width 9 height 9
click at [392, 164] on span "Select an option" at bounding box center [391, 163] width 9 height 9
click at [392, 164] on input "Select an option" at bounding box center [391, 163] width 9 height 9
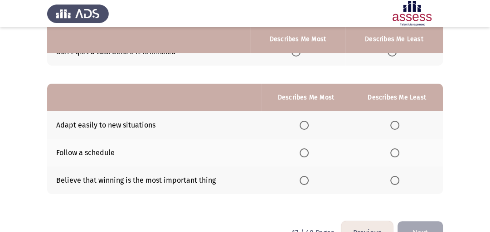
scroll to position [163, 0]
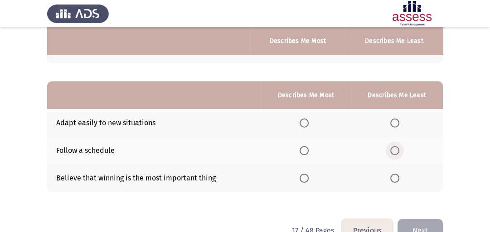
click at [399, 151] on span "Select an option" at bounding box center [394, 150] width 9 height 9
click at [399, 151] on input "Select an option" at bounding box center [394, 150] width 9 height 9
click at [303, 127] on span "Select an option" at bounding box center [303, 123] width 9 height 9
click at [303, 127] on input "Select an option" at bounding box center [303, 123] width 9 height 9
click at [431, 224] on button "Next" at bounding box center [419, 230] width 45 height 23
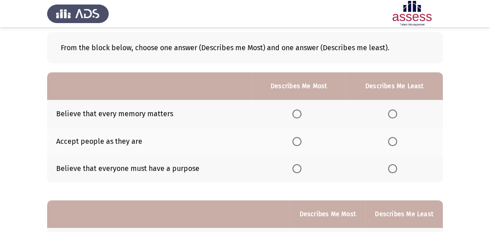
scroll to position [53, 0]
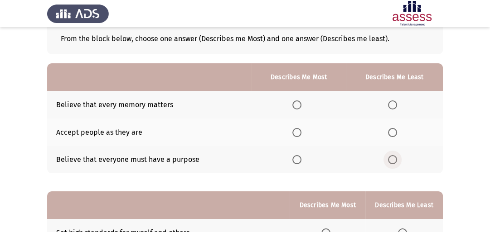
click at [391, 161] on span "Select an option" at bounding box center [392, 159] width 9 height 9
click at [391, 161] on input "Select an option" at bounding box center [392, 159] width 9 height 9
click at [300, 132] on span "Select an option" at bounding box center [296, 132] width 9 height 9
click at [300, 132] on input "Select an option" at bounding box center [296, 132] width 9 height 9
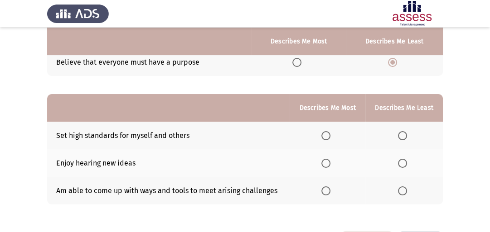
scroll to position [153, 0]
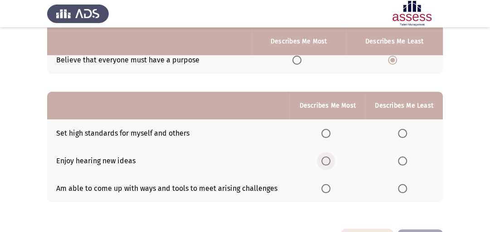
click at [324, 160] on span "Select an option" at bounding box center [325, 161] width 9 height 9
click at [324, 160] on input "Select an option" at bounding box center [325, 161] width 9 height 9
click at [404, 133] on span "Select an option" at bounding box center [402, 133] width 9 height 9
click at [404, 133] on input "Select an option" at bounding box center [402, 133] width 9 height 9
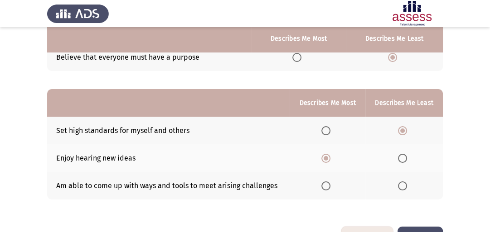
scroll to position [187, 0]
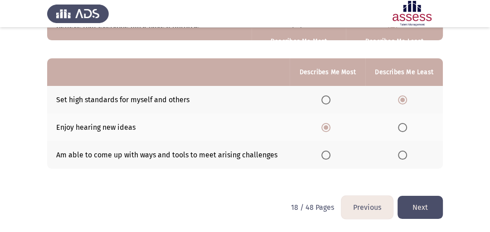
click at [417, 209] on button "Next" at bounding box center [419, 207] width 45 height 23
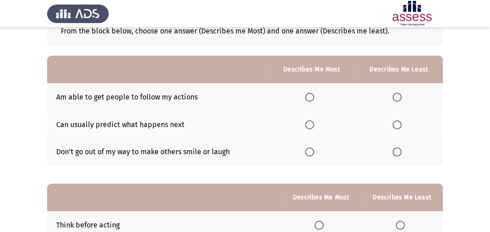
scroll to position [62, 0]
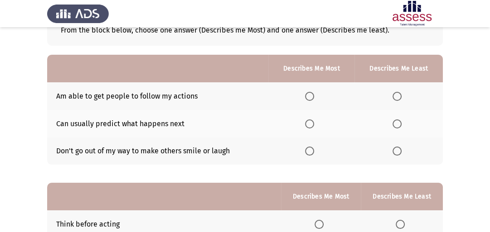
click at [313, 97] on span "Select an option" at bounding box center [309, 96] width 9 height 9
click at [313, 97] on input "Select an option" at bounding box center [309, 96] width 9 height 9
click at [399, 154] on span "Select an option" at bounding box center [396, 151] width 9 height 9
click at [399, 154] on input "Select an option" at bounding box center [396, 151] width 9 height 9
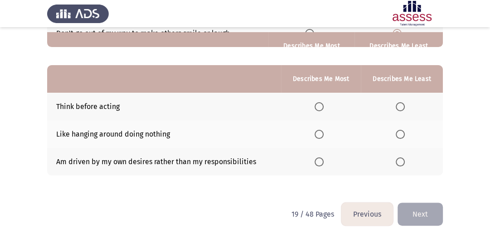
scroll to position [184, 0]
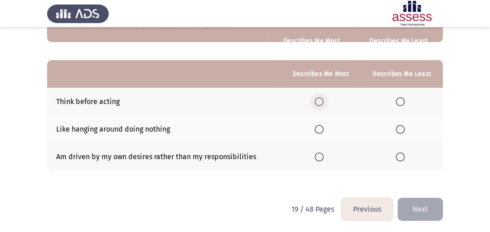
click at [318, 105] on span "Select an option" at bounding box center [318, 101] width 9 height 9
click at [318, 105] on input "Select an option" at bounding box center [318, 101] width 9 height 9
click at [402, 130] on span "Select an option" at bounding box center [399, 129] width 9 height 9
click at [402, 130] on input "Select an option" at bounding box center [399, 129] width 9 height 9
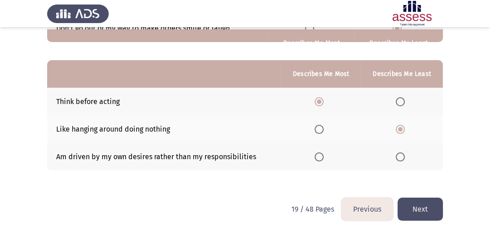
scroll to position [187, 0]
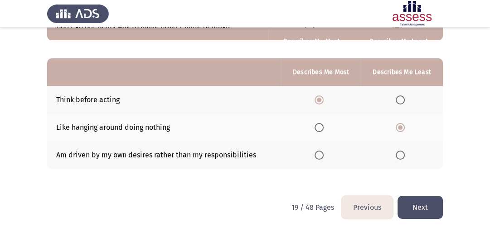
click at [427, 210] on button "Next" at bounding box center [419, 207] width 45 height 23
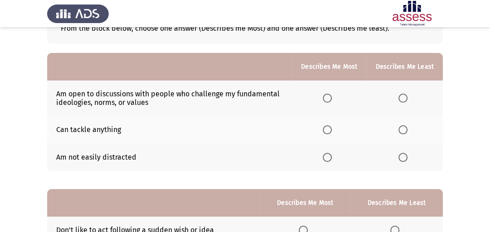
scroll to position [78, 0]
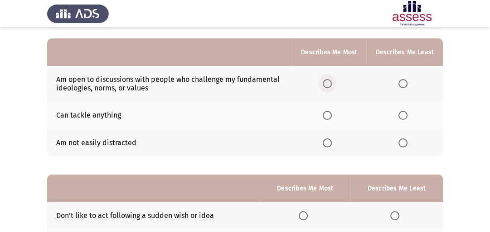
click at [326, 86] on span "Select an option" at bounding box center [326, 83] width 9 height 9
click at [326, 86] on input "Select an option" at bounding box center [326, 83] width 9 height 9
click at [399, 118] on span "Select an option" at bounding box center [402, 115] width 9 height 9
click at [399, 118] on input "Select an option" at bounding box center [402, 115] width 9 height 9
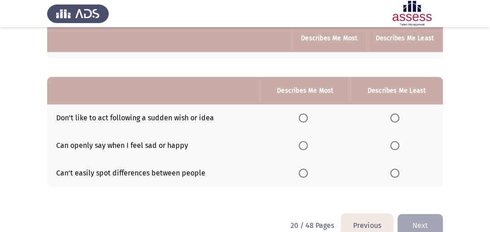
scroll to position [183, 0]
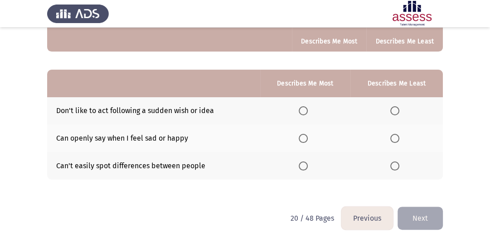
click at [395, 168] on span "Select an option" at bounding box center [394, 166] width 9 height 9
click at [395, 168] on input "Select an option" at bounding box center [394, 166] width 9 height 9
click at [306, 114] on span "Select an option" at bounding box center [302, 110] width 9 height 9
click at [306, 114] on input "Select an option" at bounding box center [302, 110] width 9 height 9
click at [426, 216] on button "Next" at bounding box center [419, 218] width 45 height 23
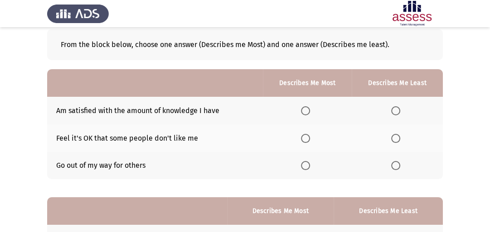
scroll to position [48, 0]
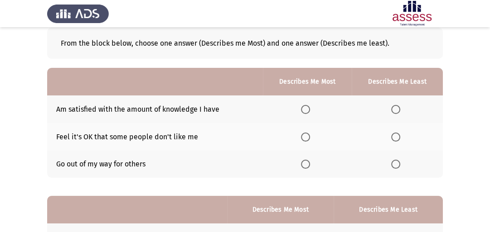
click at [306, 164] on span "Select an option" at bounding box center [305, 164] width 9 height 9
click at [306, 164] on input "Select an option" at bounding box center [305, 164] width 9 height 9
click at [392, 112] on span "Select an option" at bounding box center [395, 109] width 9 height 9
click at [392, 112] on input "Select an option" at bounding box center [395, 109] width 9 height 9
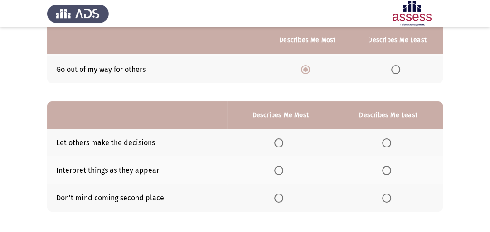
scroll to position [149, 0]
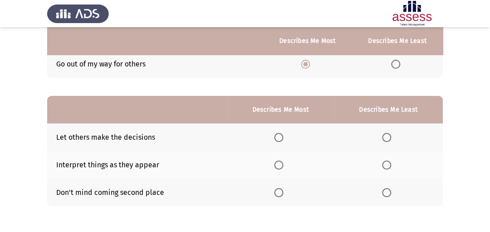
drag, startPoint x: 144, startPoint y: 174, endPoint x: 386, endPoint y: 168, distance: 241.9
click at [386, 168] on tr "Interpret things as they appear" at bounding box center [244, 165] width 395 height 28
click at [386, 136] on span "Select an option" at bounding box center [386, 137] width 9 height 9
click at [386, 136] on input "Select an option" at bounding box center [386, 137] width 9 height 9
click at [388, 192] on span "Select an option" at bounding box center [386, 192] width 9 height 9
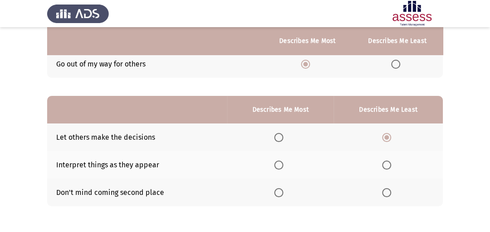
click at [388, 192] on input "Select an option" at bounding box center [386, 192] width 9 height 9
click at [278, 168] on span "Select an option" at bounding box center [278, 165] width 9 height 9
click at [278, 168] on input "Select an option" at bounding box center [278, 165] width 9 height 9
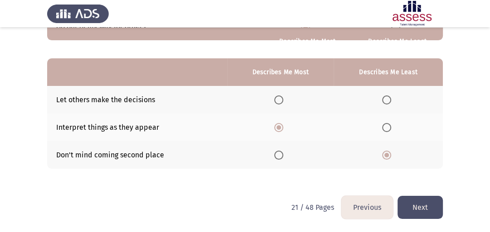
click at [422, 205] on button "Next" at bounding box center [419, 207] width 45 height 23
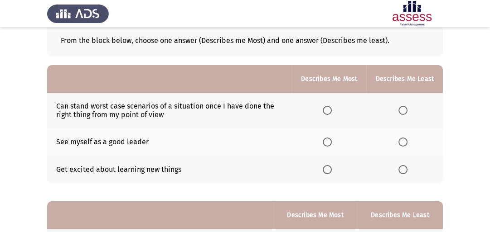
scroll to position [52, 0]
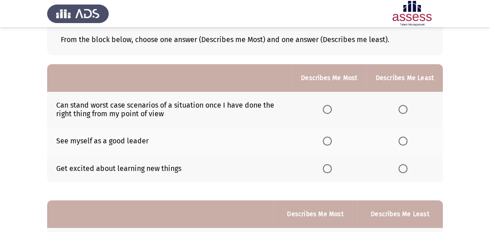
click at [329, 171] on span "Select an option" at bounding box center [326, 168] width 9 height 9
click at [329, 171] on input "Select an option" at bounding box center [326, 168] width 9 height 9
click at [402, 109] on span "Select an option" at bounding box center [402, 109] width 9 height 9
click at [402, 109] on input "Select an option" at bounding box center [402, 109] width 9 height 9
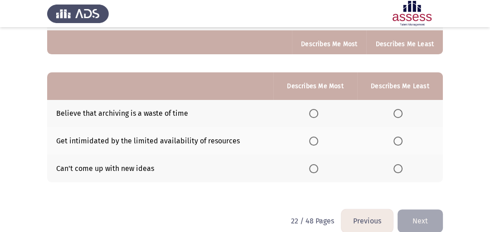
scroll to position [185, 0]
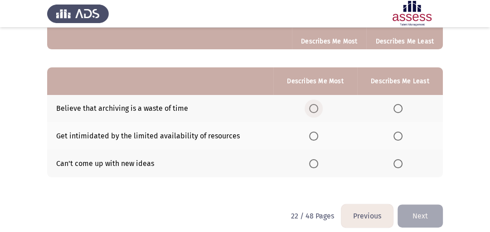
click at [315, 109] on span "Select an option" at bounding box center [313, 108] width 9 height 9
click at [315, 109] on input "Select an option" at bounding box center [313, 108] width 9 height 9
click at [401, 164] on span "Select an option" at bounding box center [397, 163] width 9 height 9
click at [401, 164] on input "Select an option" at bounding box center [397, 163] width 9 height 9
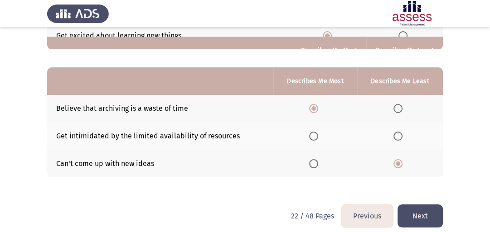
scroll to position [194, 0]
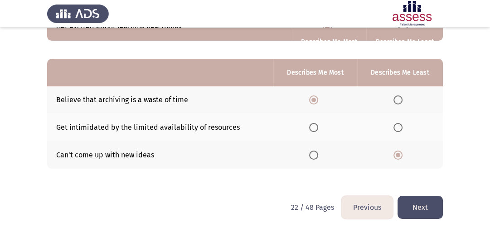
click at [414, 208] on button "Next" at bounding box center [419, 207] width 45 height 23
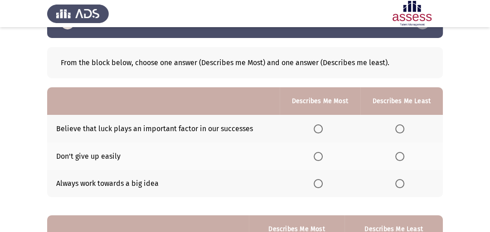
scroll to position [30, 0]
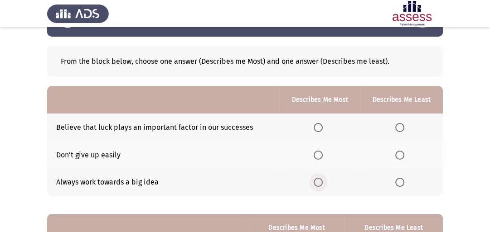
click at [320, 182] on span "Select an option" at bounding box center [317, 182] width 9 height 9
click at [320, 182] on input "Select an option" at bounding box center [317, 182] width 9 height 9
click at [399, 125] on span "Select an option" at bounding box center [399, 127] width 9 height 9
click at [399, 125] on input "Select an option" at bounding box center [399, 127] width 9 height 9
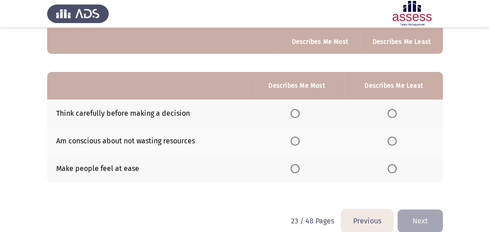
scroll to position [173, 0]
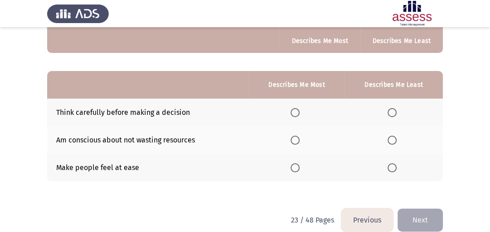
click at [297, 114] on span "Select an option" at bounding box center [294, 112] width 9 height 9
click at [297, 114] on input "Select an option" at bounding box center [294, 112] width 9 height 9
click at [295, 141] on span "Select an option" at bounding box center [294, 140] width 9 height 9
click at [295, 141] on input "Select an option" at bounding box center [294, 140] width 9 height 9
click at [391, 173] on span "Select an option" at bounding box center [391, 167] width 9 height 9
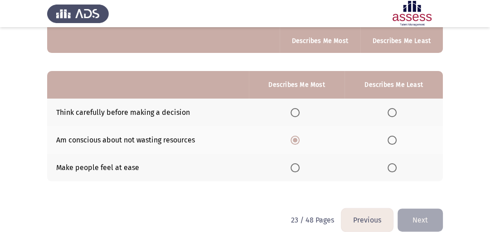
click at [391, 173] on input "Select an option" at bounding box center [391, 167] width 9 height 9
click at [298, 115] on span "Select an option" at bounding box center [294, 112] width 9 height 9
click at [298, 115] on input "Select an option" at bounding box center [294, 112] width 9 height 9
click at [425, 217] on button "Next" at bounding box center [419, 220] width 45 height 23
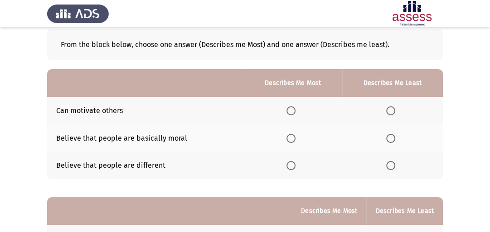
scroll to position [50, 0]
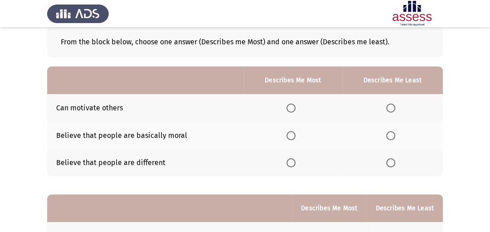
click at [290, 111] on span "Select an option" at bounding box center [290, 108] width 9 height 9
click at [290, 111] on input "Select an option" at bounding box center [290, 108] width 9 height 9
click at [389, 135] on span "Select an option" at bounding box center [390, 135] width 9 height 9
click at [389, 135] on input "Select an option" at bounding box center [390, 135] width 9 height 9
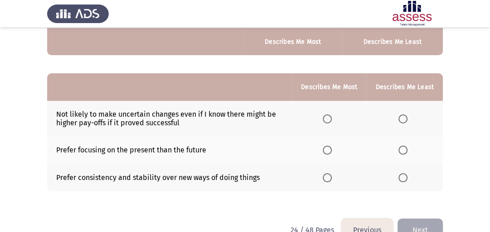
scroll to position [173, 0]
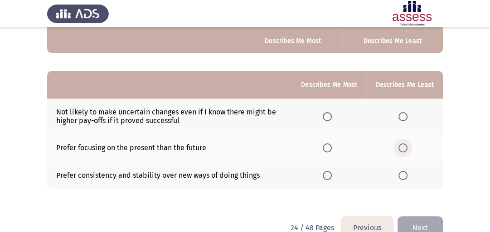
click at [402, 149] on span "Select an option" at bounding box center [402, 148] width 9 height 9
click at [402, 149] on input "Select an option" at bounding box center [402, 148] width 9 height 9
click at [328, 178] on span "Select an option" at bounding box center [326, 175] width 9 height 9
click at [328, 178] on input "Select an option" at bounding box center [326, 175] width 9 height 9
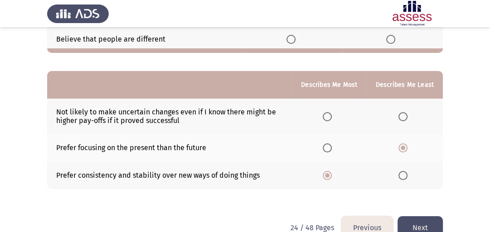
scroll to position [194, 0]
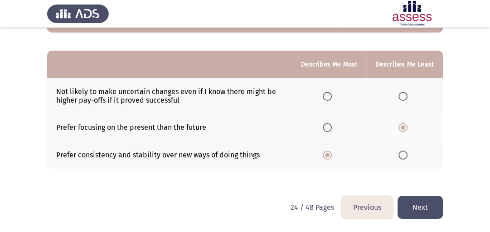
click at [418, 211] on button "Next" at bounding box center [419, 207] width 45 height 23
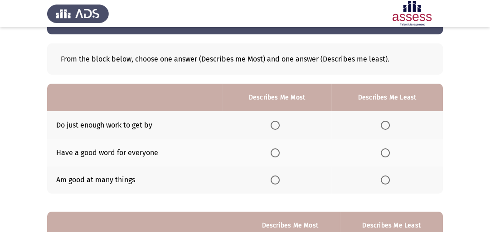
scroll to position [34, 0]
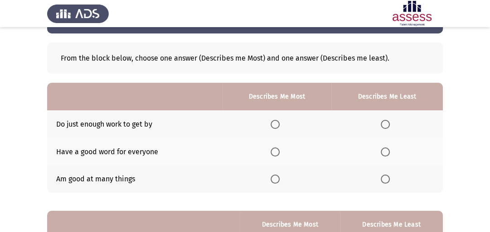
click at [386, 126] on span "Select an option" at bounding box center [384, 124] width 9 height 9
click at [386, 126] on input "Select an option" at bounding box center [384, 124] width 9 height 9
click at [275, 181] on span "Select an option" at bounding box center [274, 179] width 9 height 9
click at [275, 181] on input "Select an option" at bounding box center [274, 179] width 9 height 9
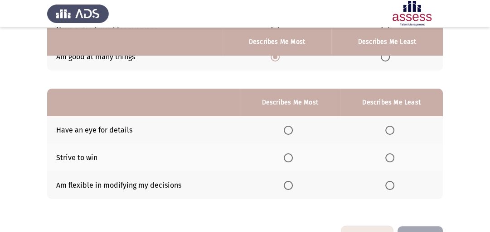
scroll to position [159, 0]
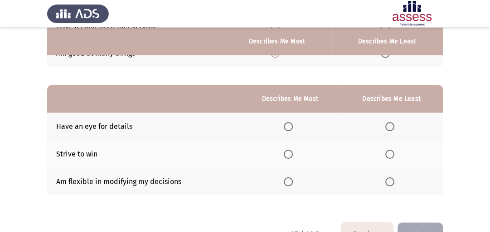
click at [287, 129] on span "Select an option" at bounding box center [288, 126] width 9 height 9
click at [287, 129] on input "Select an option" at bounding box center [288, 126] width 9 height 9
click at [389, 183] on span "Select an option" at bounding box center [389, 182] width 9 height 9
click at [389, 183] on input "Select an option" at bounding box center [389, 182] width 9 height 9
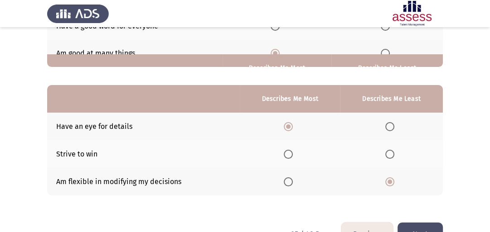
scroll to position [187, 0]
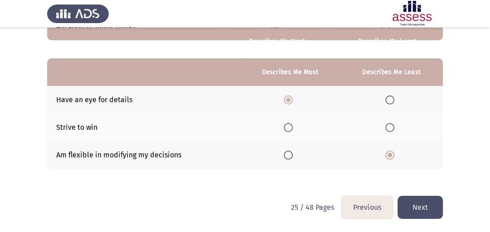
click at [427, 208] on button "Next" at bounding box center [419, 207] width 45 height 23
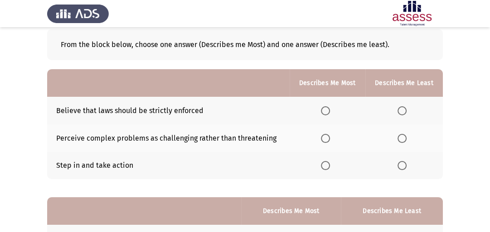
scroll to position [53, 0]
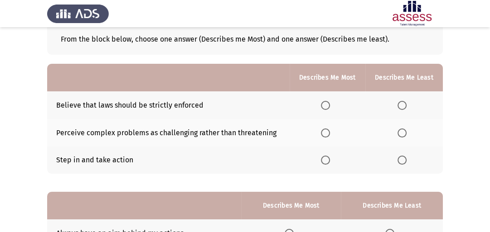
click at [323, 134] on span "Select an option" at bounding box center [325, 133] width 9 height 9
click at [323, 134] on input "Select an option" at bounding box center [325, 133] width 9 height 9
click at [401, 105] on span "Select an option" at bounding box center [401, 105] width 9 height 9
click at [401, 105] on input "Select an option" at bounding box center [401, 105] width 9 height 9
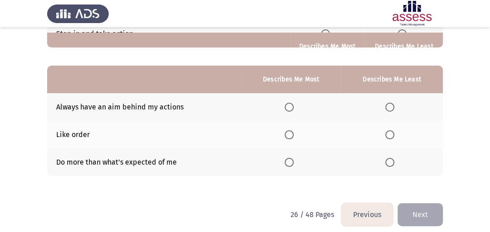
scroll to position [185, 0]
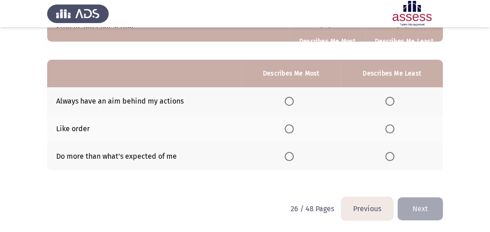
click at [290, 103] on span "Select an option" at bounding box center [288, 101] width 9 height 9
click at [290, 103] on input "Select an option" at bounding box center [288, 101] width 9 height 9
click at [392, 130] on span "Select an option" at bounding box center [389, 129] width 9 height 9
click at [392, 130] on input "Select an option" at bounding box center [389, 129] width 9 height 9
click at [428, 207] on button "Next" at bounding box center [419, 208] width 45 height 23
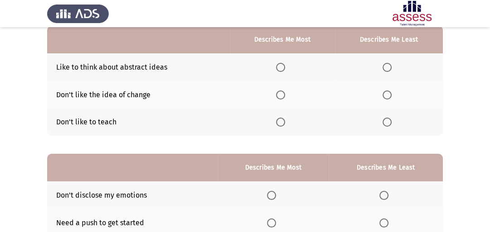
scroll to position [92, 0]
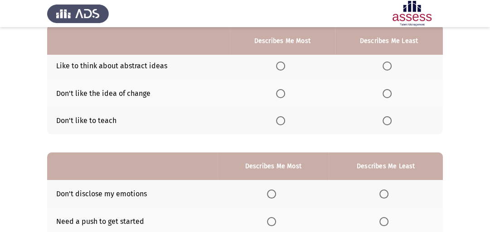
click at [387, 123] on span "Select an option" at bounding box center [386, 120] width 9 height 9
click at [387, 123] on input "Select an option" at bounding box center [386, 120] width 9 height 9
click at [283, 67] on span "Select an option" at bounding box center [280, 66] width 9 height 9
click at [283, 67] on input "Select an option" at bounding box center [280, 66] width 9 height 9
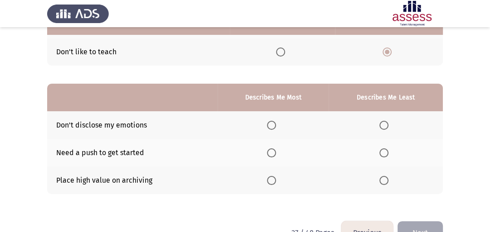
scroll to position [167, 0]
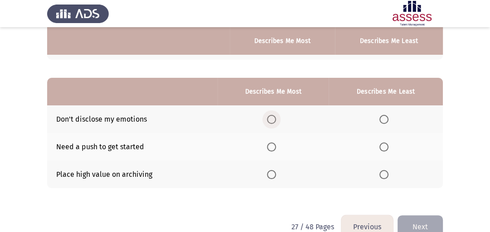
click at [270, 120] on span "Select an option" at bounding box center [271, 119] width 9 height 9
click at [270, 120] on input "Select an option" at bounding box center [271, 119] width 9 height 9
click at [384, 178] on span "Select an option" at bounding box center [383, 174] width 9 height 9
click at [384, 178] on input "Select an option" at bounding box center [383, 174] width 9 height 9
click at [426, 221] on button "Next" at bounding box center [419, 227] width 45 height 23
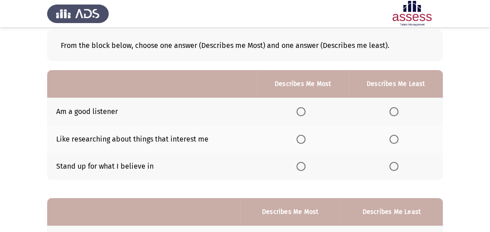
scroll to position [48, 0]
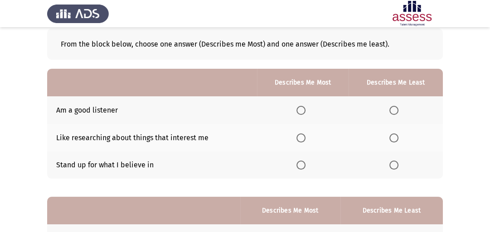
click at [304, 138] on span "Select an option" at bounding box center [300, 138] width 9 height 9
click at [304, 138] on input "Select an option" at bounding box center [300, 138] width 9 height 9
click at [301, 112] on span "Select an option" at bounding box center [300, 110] width 9 height 9
click at [301, 112] on input "Select an option" at bounding box center [300, 110] width 9 height 9
click at [302, 139] on span "Select an option" at bounding box center [300, 138] width 9 height 9
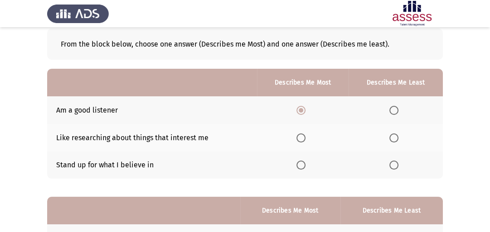
click at [302, 139] on input "Select an option" at bounding box center [300, 138] width 9 height 9
click at [303, 110] on span "Select an option" at bounding box center [300, 110] width 9 height 9
click at [303, 110] on input "Select an option" at bounding box center [300, 110] width 9 height 9
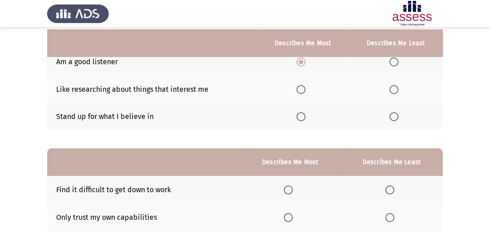
scroll to position [98, 0]
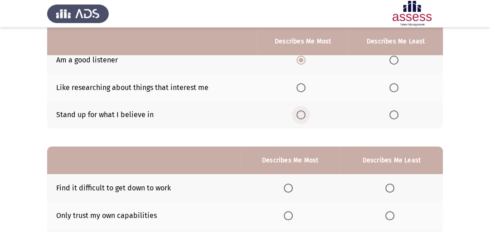
click at [302, 116] on span "Select an option" at bounding box center [300, 115] width 9 height 9
click at [302, 116] on input "Select an option" at bounding box center [300, 115] width 9 height 9
click at [301, 64] on span "Select an option" at bounding box center [300, 60] width 9 height 9
click at [301, 64] on input "Select an option" at bounding box center [300, 60] width 9 height 9
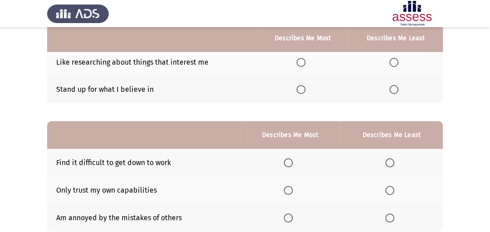
scroll to position [120, 0]
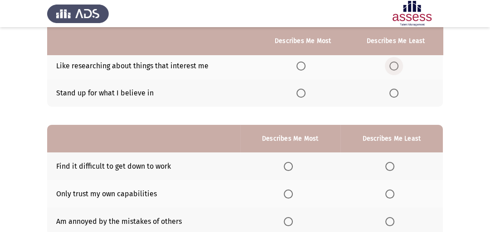
click at [396, 66] on span "Select an option" at bounding box center [393, 66] width 9 height 9
click at [396, 66] on input "Select an option" at bounding box center [393, 66] width 9 height 9
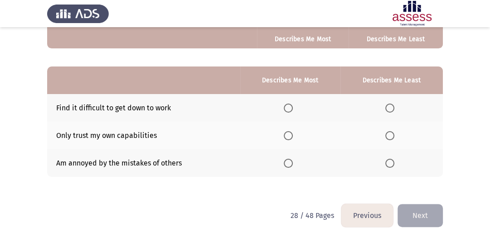
scroll to position [180, 0]
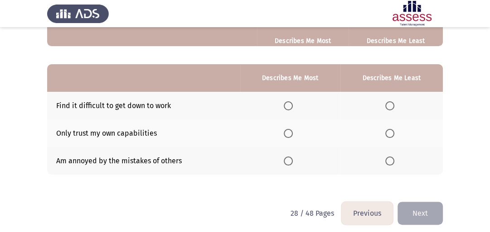
click at [387, 108] on span "Select an option" at bounding box center [389, 105] width 9 height 9
click at [387, 108] on input "Select an option" at bounding box center [389, 105] width 9 height 9
click at [292, 163] on span "Select an option" at bounding box center [288, 161] width 9 height 9
click at [292, 163] on input "Select an option" at bounding box center [288, 161] width 9 height 9
click at [428, 217] on button "Next" at bounding box center [419, 213] width 45 height 23
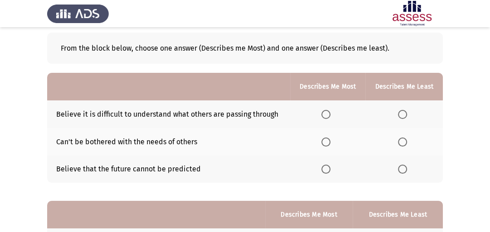
scroll to position [48, 0]
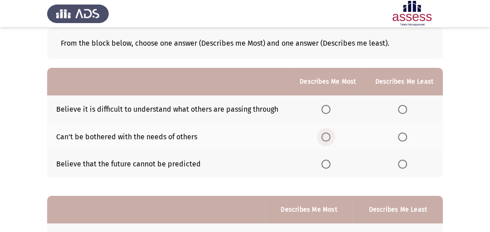
click at [327, 139] on span "Select an option" at bounding box center [325, 137] width 9 height 9
click at [327, 139] on input "Select an option" at bounding box center [325, 137] width 9 height 9
click at [402, 111] on span "Select an option" at bounding box center [402, 109] width 9 height 9
click at [402, 111] on input "Select an option" at bounding box center [402, 109] width 9 height 9
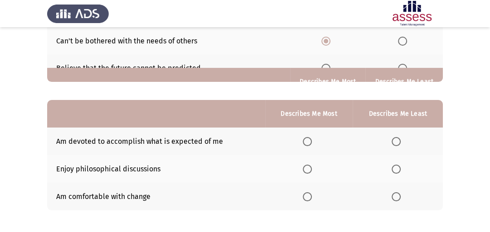
scroll to position [187, 0]
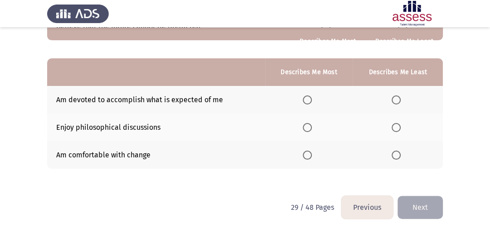
click at [306, 130] on span "Select an option" at bounding box center [307, 127] width 9 height 9
click at [306, 130] on input "Select an option" at bounding box center [307, 127] width 9 height 9
click at [396, 159] on span "Select an option" at bounding box center [395, 155] width 9 height 9
click at [396, 159] on input "Select an option" at bounding box center [395, 155] width 9 height 9
click at [426, 207] on button "Next" at bounding box center [419, 207] width 45 height 23
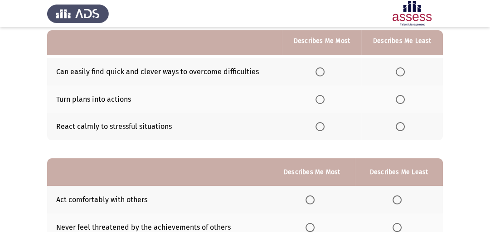
scroll to position [86, 0]
click at [319, 72] on span "Select an option" at bounding box center [319, 72] width 9 height 9
click at [319, 72] on input "Select an option" at bounding box center [319, 72] width 9 height 9
click at [400, 128] on span "Select an option" at bounding box center [399, 127] width 9 height 9
click at [400, 128] on input "Select an option" at bounding box center [399, 127] width 9 height 9
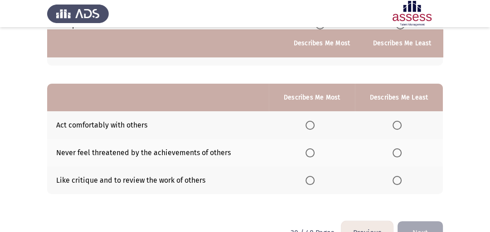
scroll to position [180, 0]
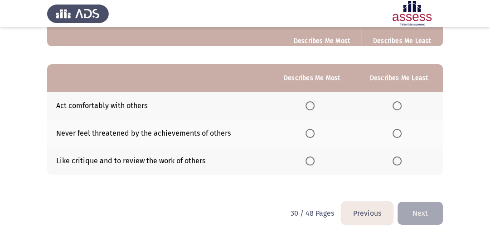
click at [310, 137] on span "Select an option" at bounding box center [309, 133] width 9 height 9
click at [310, 137] on input "Select an option" at bounding box center [309, 133] width 9 height 9
click at [401, 108] on span "Select an option" at bounding box center [396, 105] width 9 height 9
click at [401, 108] on input "Select an option" at bounding box center [396, 105] width 9 height 9
click at [393, 163] on span "Select an option" at bounding box center [396, 161] width 9 height 9
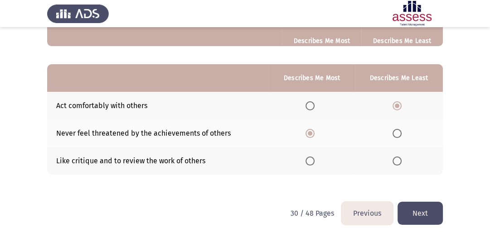
click at [393, 163] on input "Select an option" at bounding box center [396, 161] width 9 height 9
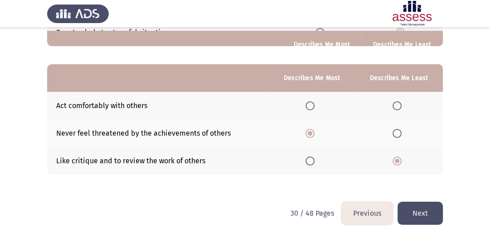
scroll to position [187, 0]
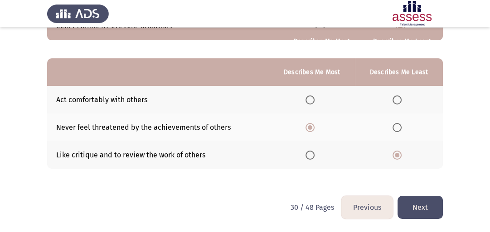
click at [426, 209] on button "Next" at bounding box center [419, 207] width 45 height 23
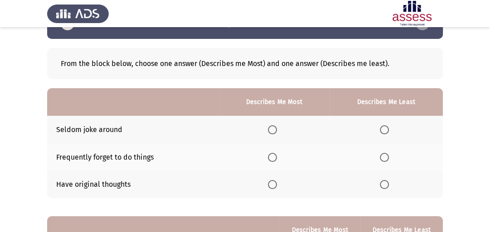
scroll to position [31, 0]
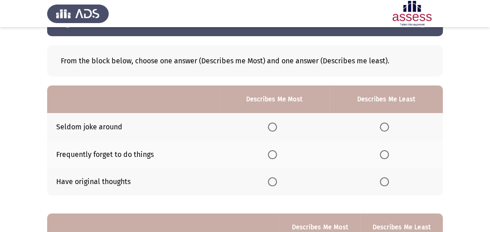
click at [275, 187] on th at bounding box center [274, 182] width 111 height 28
click at [274, 183] on span "Select an option" at bounding box center [272, 182] width 9 height 9
click at [274, 183] on input "Select an option" at bounding box center [272, 182] width 9 height 9
click at [382, 159] on span "Select an option" at bounding box center [384, 154] width 9 height 9
click at [382, 159] on input "Select an option" at bounding box center [384, 154] width 9 height 9
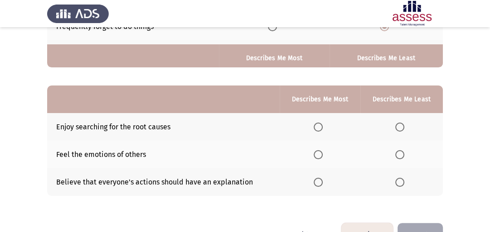
scroll to position [178, 0]
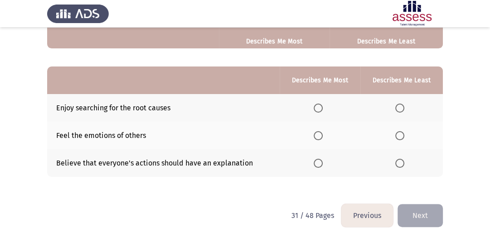
click at [318, 110] on span "Select an option" at bounding box center [317, 108] width 9 height 9
click at [318, 110] on input "Select an option" at bounding box center [317, 108] width 9 height 9
click at [400, 161] on span "Select an option" at bounding box center [399, 163] width 9 height 9
click at [400, 161] on input "Select an option" at bounding box center [399, 163] width 9 height 9
click at [417, 210] on button "Next" at bounding box center [419, 215] width 45 height 23
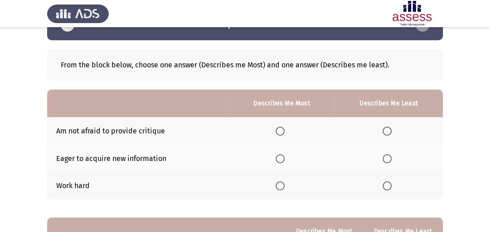
scroll to position [31, 0]
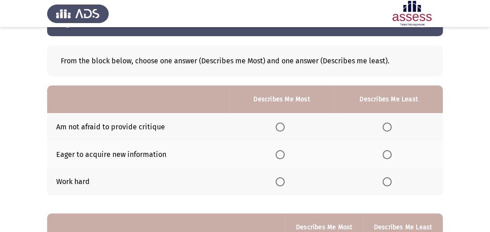
click at [139, 154] on td "Eager to acquire new information" at bounding box center [138, 155] width 182 height 28
click at [387, 130] on span "Select an option" at bounding box center [386, 127] width 9 height 9
click at [387, 130] on input "Select an option" at bounding box center [386, 127] width 9 height 9
click at [285, 183] on label "Select an option" at bounding box center [281, 182] width 13 height 9
click at [284, 183] on input "Select an option" at bounding box center [279, 182] width 9 height 9
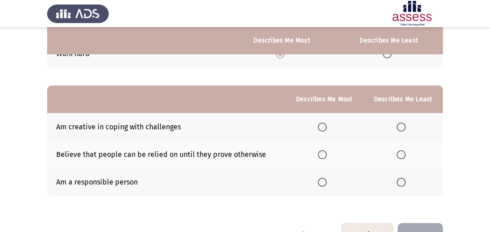
scroll to position [159, 0]
click at [321, 182] on span "Select an option" at bounding box center [321, 182] width 9 height 9
click at [321, 182] on input "Select an option" at bounding box center [321, 182] width 9 height 9
click at [401, 156] on span "Select an option" at bounding box center [400, 154] width 9 height 9
click at [401, 156] on input "Select an option" at bounding box center [400, 154] width 9 height 9
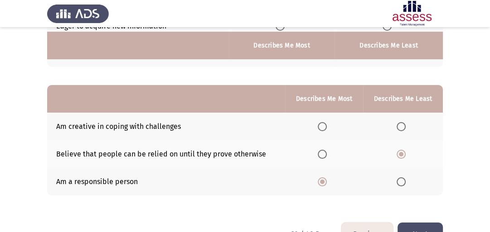
scroll to position [187, 0]
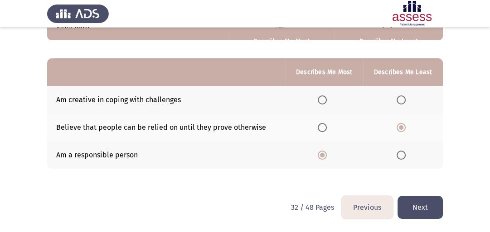
click at [430, 205] on button "Next" at bounding box center [419, 207] width 45 height 23
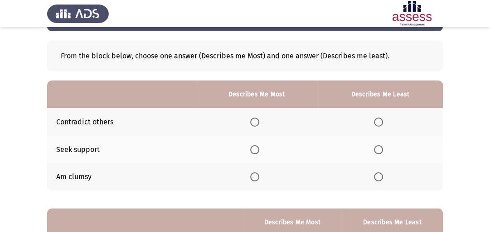
scroll to position [36, 0]
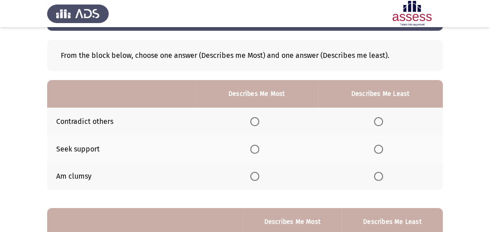
click at [380, 178] on span "Select an option" at bounding box center [378, 176] width 9 height 9
click at [380, 178] on input "Select an option" at bounding box center [378, 176] width 9 height 9
click at [255, 120] on span "Select an option" at bounding box center [254, 121] width 9 height 9
click at [255, 120] on input "Select an option" at bounding box center [254, 121] width 9 height 9
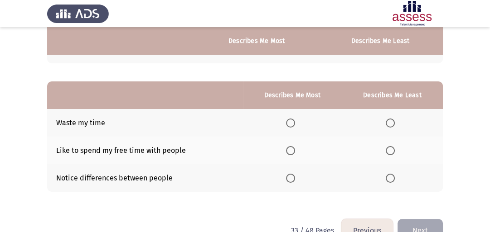
scroll to position [163, 0]
click at [392, 127] on span "Select an option" at bounding box center [389, 122] width 9 height 9
click at [392, 127] on input "Select an option" at bounding box center [389, 122] width 9 height 9
click at [293, 180] on span "Select an option" at bounding box center [290, 177] width 9 height 9
click at [293, 180] on input "Select an option" at bounding box center [290, 177] width 9 height 9
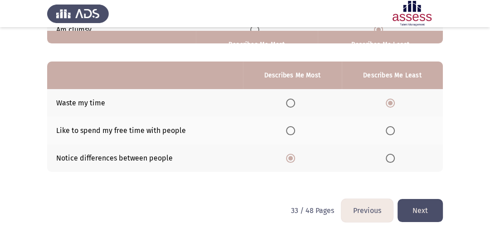
scroll to position [187, 0]
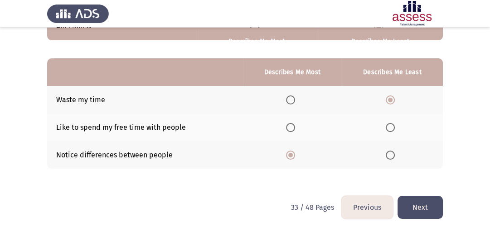
click at [423, 211] on button "Next" at bounding box center [419, 207] width 45 height 23
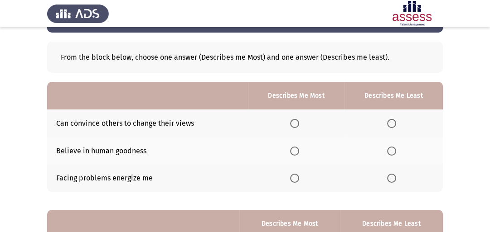
scroll to position [36, 0]
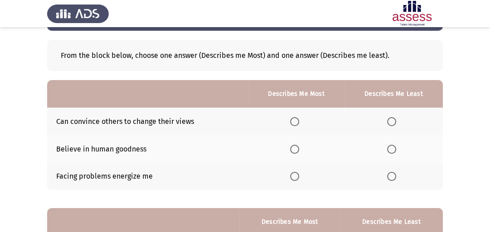
click at [298, 120] on span "Select an option" at bounding box center [294, 121] width 9 height 9
click at [298, 120] on input "Select an option" at bounding box center [294, 121] width 9 height 9
click at [388, 179] on span "Select an option" at bounding box center [391, 176] width 9 height 9
click at [388, 179] on input "Select an option" at bounding box center [391, 176] width 9 height 9
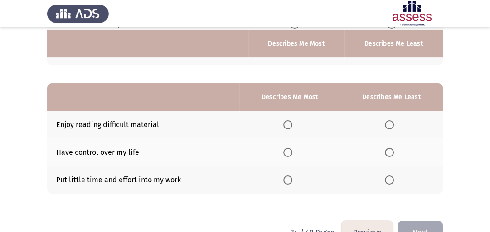
scroll to position [163, 0]
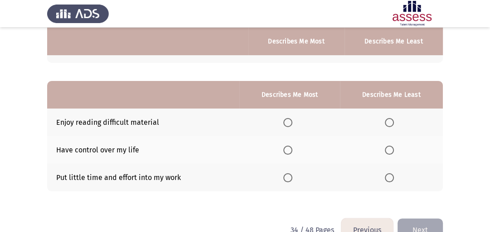
click at [393, 178] on span "Select an option" at bounding box center [388, 177] width 9 height 9
click at [393, 178] on input "Select an option" at bounding box center [388, 177] width 9 height 9
click at [292, 123] on span "Select an option" at bounding box center [287, 122] width 9 height 9
click at [292, 123] on input "Select an option" at bounding box center [287, 122] width 9 height 9
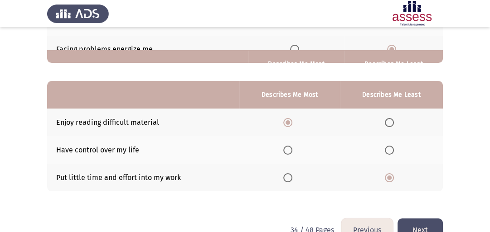
scroll to position [187, 0]
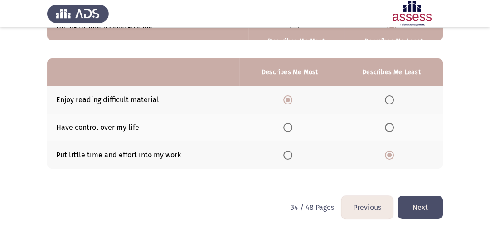
click at [422, 205] on button "Next" at bounding box center [419, 207] width 45 height 23
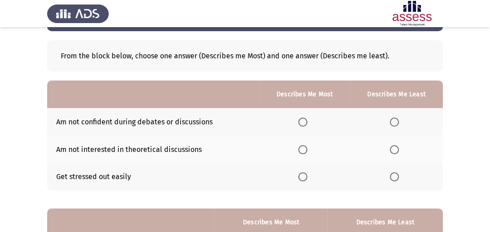
scroll to position [38, 0]
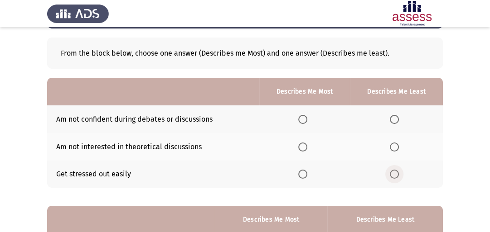
click at [394, 178] on span "Select an option" at bounding box center [393, 174] width 9 height 9
click at [394, 178] on input "Select an option" at bounding box center [393, 174] width 9 height 9
click at [304, 149] on span "Select an option" at bounding box center [302, 147] width 9 height 9
click at [304, 149] on input "Select an option" at bounding box center [302, 147] width 9 height 9
click at [393, 121] on span "Select an option" at bounding box center [393, 119] width 9 height 9
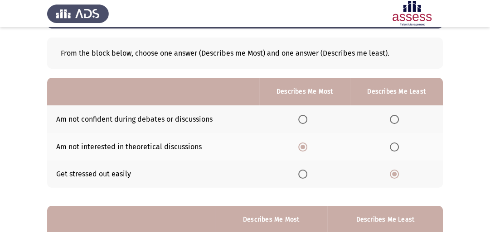
click at [393, 121] on input "Select an option" at bounding box center [393, 119] width 9 height 9
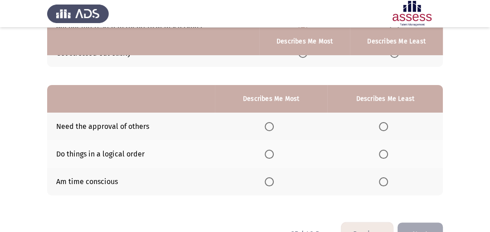
scroll to position [165, 0]
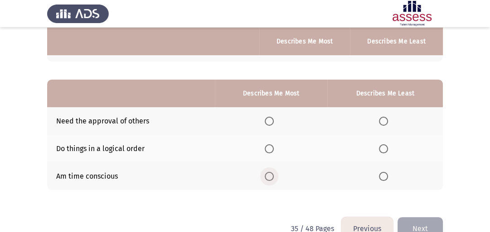
click at [274, 177] on span "Select an option" at bounding box center [268, 176] width 9 height 9
click at [274, 177] on input "Select an option" at bounding box center [268, 176] width 9 height 9
click at [387, 125] on span "Select an option" at bounding box center [383, 121] width 9 height 9
click at [387, 125] on input "Select an option" at bounding box center [383, 121] width 9 height 9
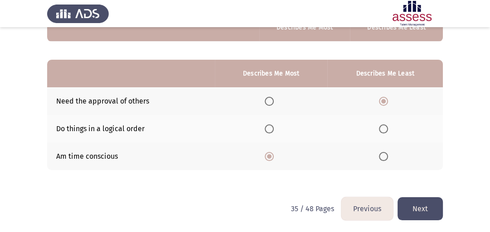
scroll to position [187, 0]
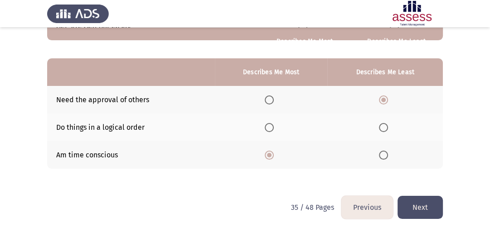
click at [427, 212] on button "Next" at bounding box center [419, 207] width 45 height 23
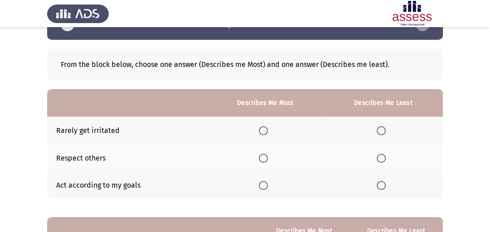
scroll to position [29, 0]
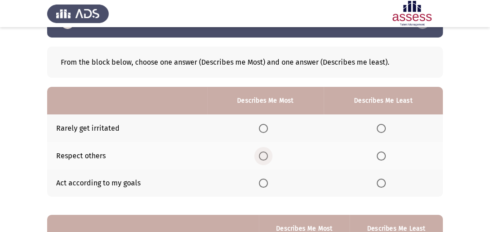
click at [264, 160] on span "Select an option" at bounding box center [263, 156] width 9 height 9
click at [264, 160] on input "Select an option" at bounding box center [263, 156] width 9 height 9
click at [381, 129] on span "Select an option" at bounding box center [380, 128] width 9 height 9
click at [381, 129] on input "Select an option" at bounding box center [380, 128] width 9 height 9
click at [263, 184] on span "Select an option" at bounding box center [263, 183] width 9 height 9
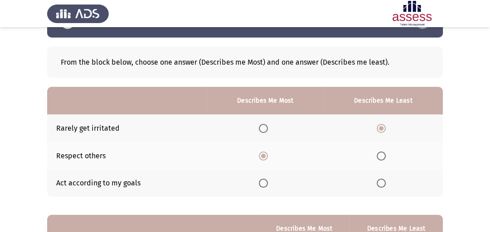
click at [263, 184] on input "Select an option" at bounding box center [263, 183] width 9 height 9
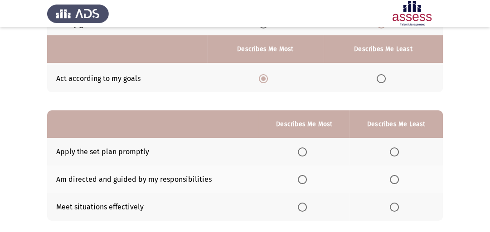
scroll to position [158, 0]
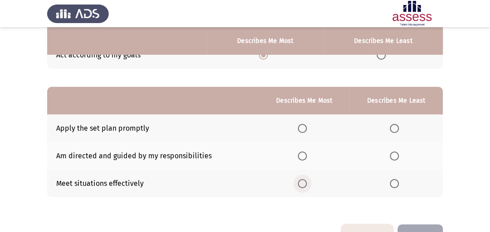
click at [304, 185] on span "Select an option" at bounding box center [302, 183] width 9 height 9
click at [304, 185] on input "Select an option" at bounding box center [302, 183] width 9 height 9
click at [395, 133] on span "Select an option" at bounding box center [393, 128] width 9 height 9
click at [395, 133] on input "Select an option" at bounding box center [393, 128] width 9 height 9
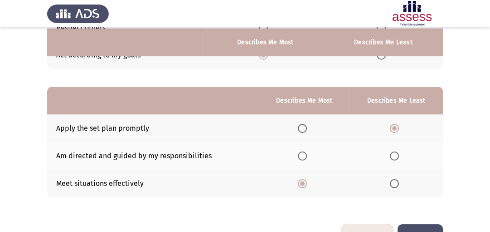
scroll to position [187, 0]
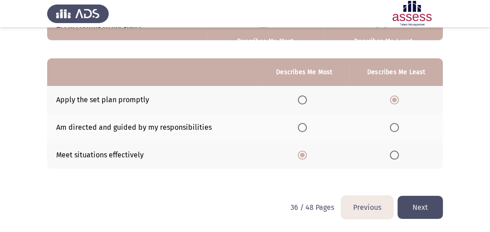
click at [421, 213] on button "Next" at bounding box center [419, 207] width 45 height 23
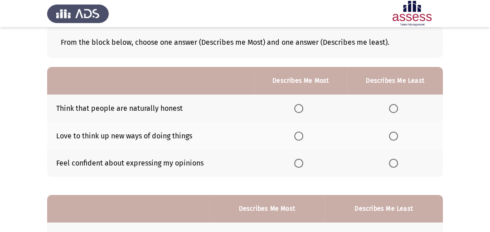
scroll to position [50, 0]
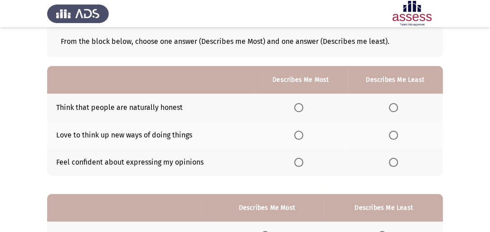
click at [301, 135] on span "Select an option" at bounding box center [298, 135] width 9 height 9
click at [301, 135] on input "Select an option" at bounding box center [298, 135] width 9 height 9
click at [393, 109] on span "Select an option" at bounding box center [393, 107] width 9 height 9
click at [393, 109] on input "Select an option" at bounding box center [393, 107] width 9 height 9
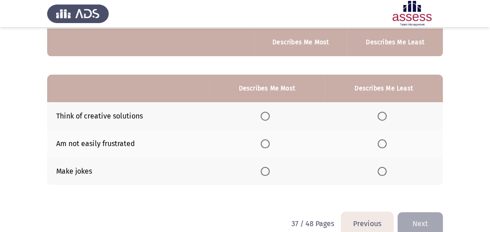
scroll to position [171, 0]
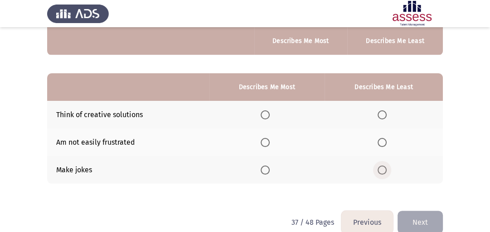
click at [384, 172] on span "Select an option" at bounding box center [381, 170] width 9 height 9
click at [384, 172] on input "Select an option" at bounding box center [381, 170] width 9 height 9
click at [267, 116] on span "Select an option" at bounding box center [264, 115] width 9 height 9
click at [267, 116] on input "Select an option" at bounding box center [264, 115] width 9 height 9
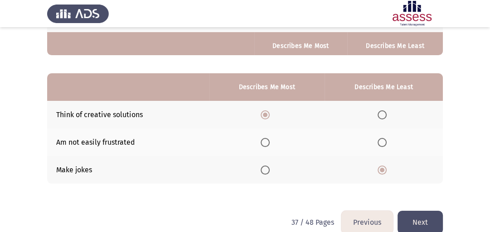
scroll to position [187, 0]
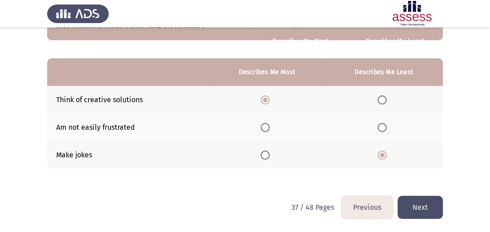
click at [426, 210] on button "Next" at bounding box center [419, 207] width 45 height 23
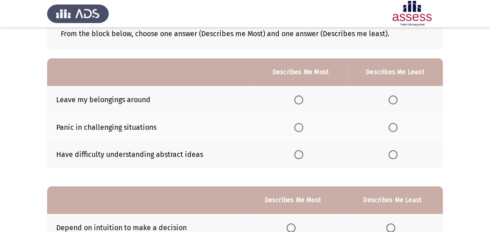
scroll to position [58, 0]
click at [394, 125] on span "Select an option" at bounding box center [392, 127] width 9 height 9
click at [394, 125] on input "Select an option" at bounding box center [392, 127] width 9 height 9
click at [297, 99] on span "Select an option" at bounding box center [298, 99] width 9 height 9
click at [297, 99] on input "Select an option" at bounding box center [298, 99] width 9 height 9
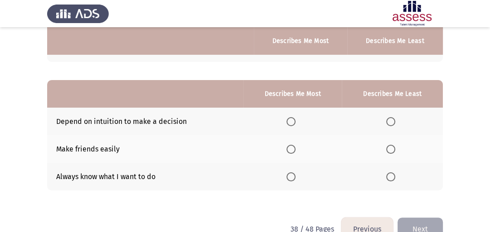
scroll to position [167, 0]
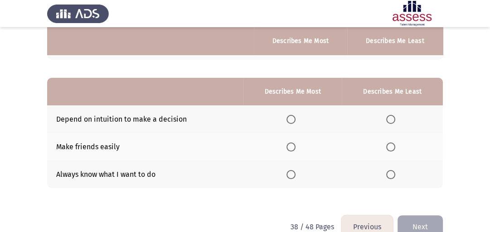
click at [290, 178] on span "Select an option" at bounding box center [290, 174] width 9 height 9
click at [290, 178] on input "Select an option" at bounding box center [290, 174] width 9 height 9
click at [393, 120] on span "Select an option" at bounding box center [390, 119] width 9 height 9
click at [393, 120] on input "Select an option" at bounding box center [390, 119] width 9 height 9
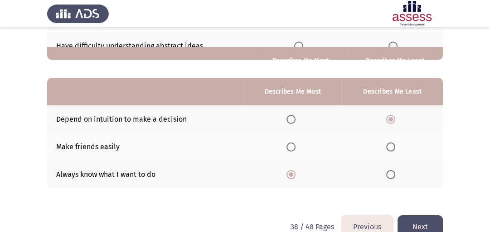
scroll to position [187, 0]
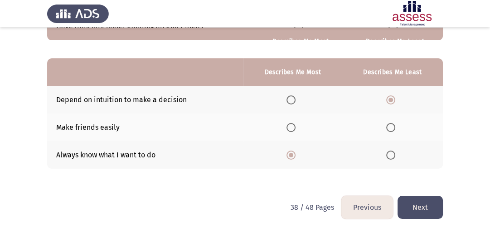
click at [423, 212] on button "Next" at bounding box center [419, 207] width 45 height 23
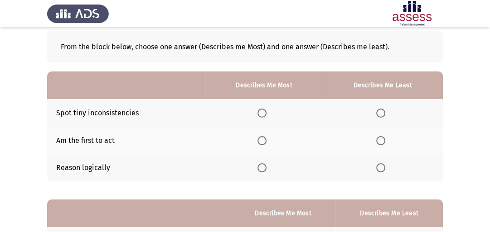
scroll to position [46, 0]
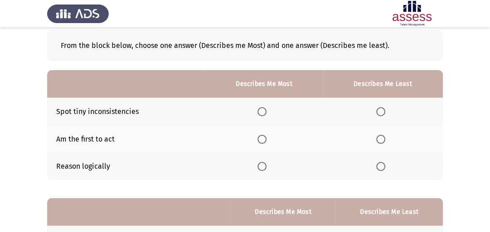
click at [261, 167] on span "Select an option" at bounding box center [261, 166] width 9 height 9
click at [261, 167] on input "Select an option" at bounding box center [261, 166] width 9 height 9
click at [378, 143] on span "Select an option" at bounding box center [380, 139] width 9 height 9
click at [378, 143] on input "Select an option" at bounding box center [380, 139] width 9 height 9
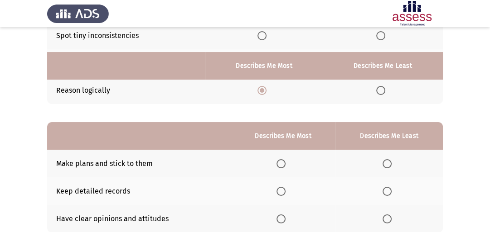
scroll to position [157, 0]
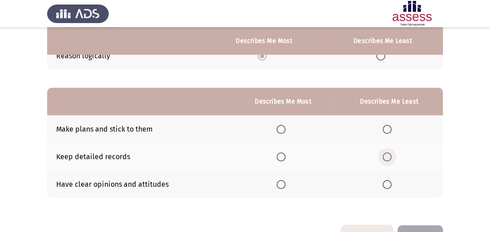
click at [384, 159] on span "Select an option" at bounding box center [386, 157] width 9 height 9
click at [384, 159] on input "Select an option" at bounding box center [386, 157] width 9 height 9
click at [283, 187] on span "Select an option" at bounding box center [280, 184] width 9 height 9
click at [283, 187] on input "Select an option" at bounding box center [280, 184] width 9 height 9
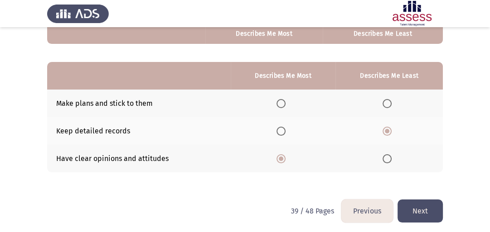
scroll to position [187, 0]
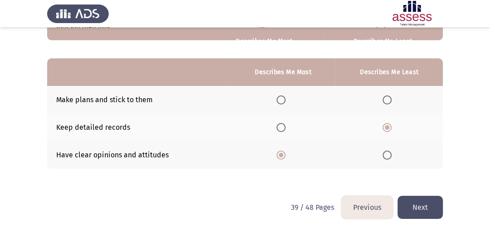
click at [422, 209] on button "Next" at bounding box center [419, 207] width 45 height 23
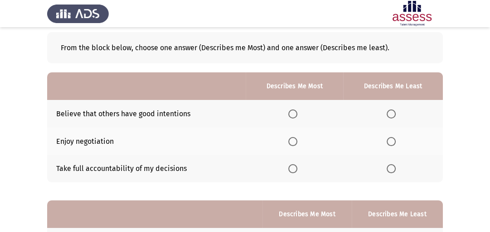
scroll to position [48, 0]
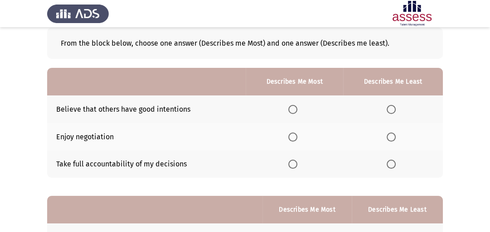
click at [388, 114] on th at bounding box center [393, 110] width 100 height 28
click at [389, 113] on span "Select an option" at bounding box center [390, 109] width 9 height 9
click at [389, 113] on input "Select an option" at bounding box center [390, 109] width 9 height 9
click at [294, 138] on span "Select an option" at bounding box center [292, 137] width 9 height 9
click at [294, 138] on input "Select an option" at bounding box center [292, 137] width 9 height 9
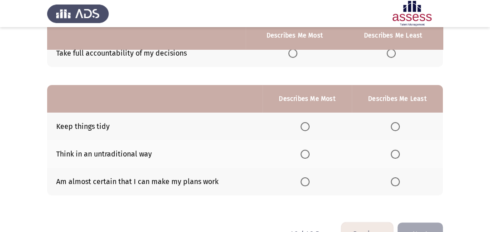
scroll to position [166, 0]
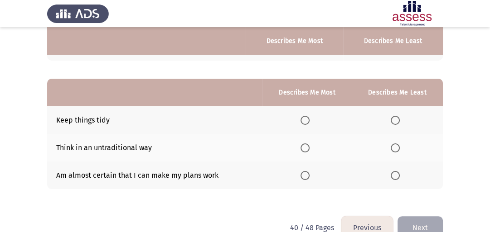
click at [308, 147] on span "Select an option" at bounding box center [304, 148] width 9 height 9
click at [308, 147] on input "Select an option" at bounding box center [304, 148] width 9 height 9
click at [397, 121] on span "Select an option" at bounding box center [394, 120] width 9 height 9
click at [397, 121] on input "Select an option" at bounding box center [394, 120] width 9 height 9
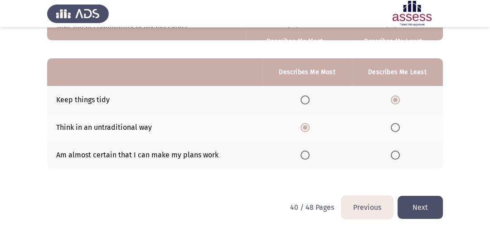
click at [422, 210] on button "Next" at bounding box center [419, 207] width 45 height 23
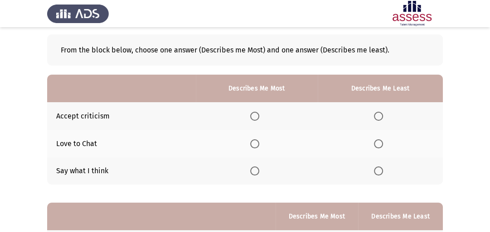
scroll to position [45, 0]
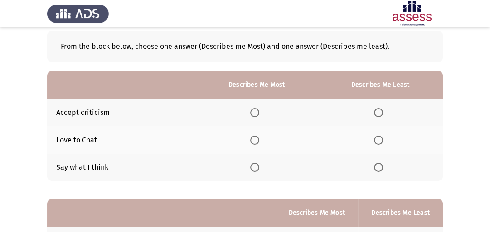
click at [253, 116] on span "Select an option" at bounding box center [254, 112] width 9 height 9
click at [253, 116] on input "Select an option" at bounding box center [254, 112] width 9 height 9
click at [378, 141] on span "Select an option" at bounding box center [378, 140] width 9 height 9
click at [378, 141] on input "Select an option" at bounding box center [378, 140] width 9 height 9
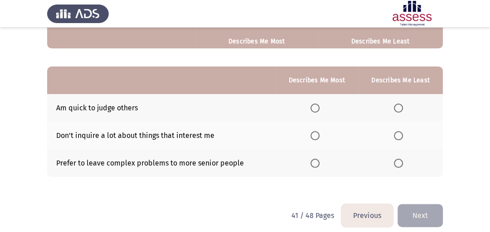
scroll to position [178, 0]
click at [398, 112] on span "Select an option" at bounding box center [398, 108] width 9 height 9
click at [398, 112] on input "Select an option" at bounding box center [398, 108] width 9 height 9
click at [314, 140] on span "Select an option" at bounding box center [314, 136] width 9 height 9
click at [314, 140] on input "Select an option" at bounding box center [314, 136] width 9 height 9
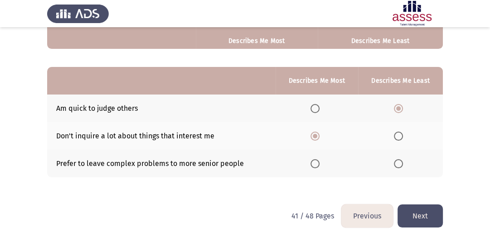
click at [433, 220] on button "Next" at bounding box center [419, 216] width 45 height 23
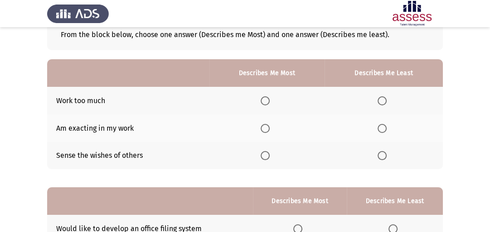
scroll to position [64, 0]
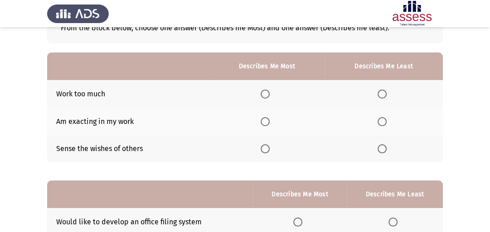
click at [269, 120] on span "Select an option" at bounding box center [264, 121] width 9 height 9
click at [269, 120] on input "Select an option" at bounding box center [264, 121] width 9 height 9
click at [379, 148] on span "Select an option" at bounding box center [381, 148] width 9 height 9
click at [379, 148] on input "Select an option" at bounding box center [381, 148] width 9 height 9
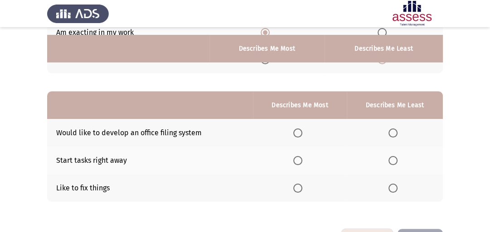
scroll to position [167, 0]
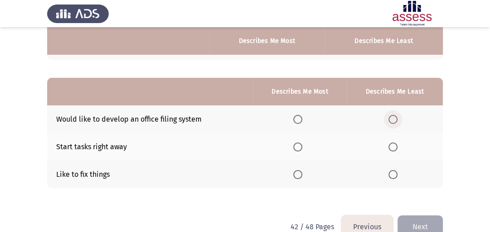
click at [393, 118] on span "Select an option" at bounding box center [392, 119] width 9 height 9
click at [393, 118] on input "Select an option" at bounding box center [392, 119] width 9 height 9
click at [298, 176] on span "Select an option" at bounding box center [297, 174] width 9 height 9
click at [298, 176] on input "Select an option" at bounding box center [297, 174] width 9 height 9
click at [419, 226] on button "Next" at bounding box center [419, 227] width 45 height 23
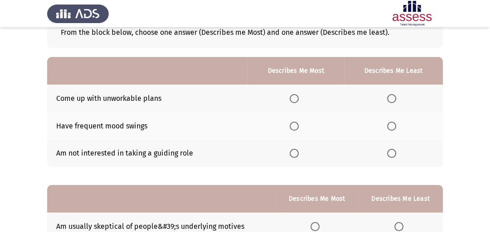
scroll to position [62, 0]
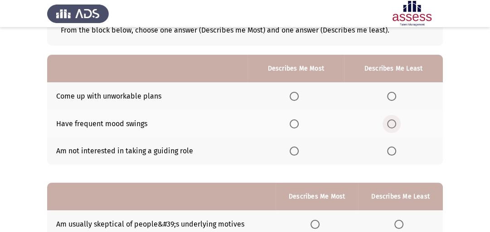
click at [388, 125] on span "Select an option" at bounding box center [391, 124] width 9 height 9
click at [388, 125] on input "Select an option" at bounding box center [391, 124] width 9 height 9
click at [297, 99] on span "Select an option" at bounding box center [293, 96] width 9 height 9
click at [297, 99] on input "Select an option" at bounding box center [293, 96] width 9 height 9
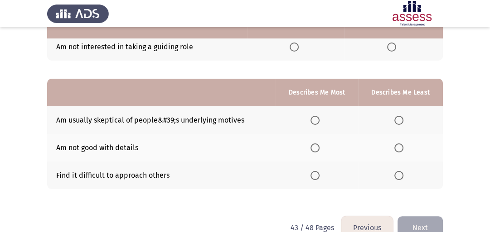
scroll to position [167, 0]
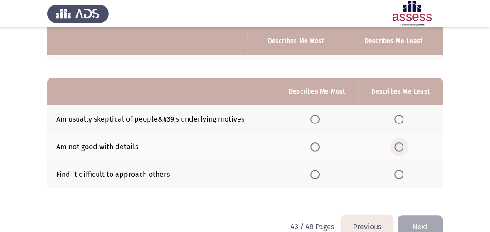
click at [402, 149] on span "Select an option" at bounding box center [398, 147] width 9 height 9
click at [402, 149] on input "Select an option" at bounding box center [398, 147] width 9 height 9
click at [316, 121] on span "Select an option" at bounding box center [314, 119] width 9 height 9
click at [316, 121] on input "Select an option" at bounding box center [314, 119] width 9 height 9
click at [429, 219] on button "Next" at bounding box center [419, 227] width 45 height 23
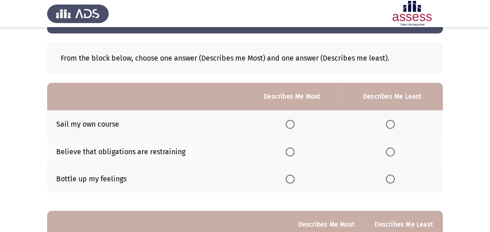
scroll to position [41, 0]
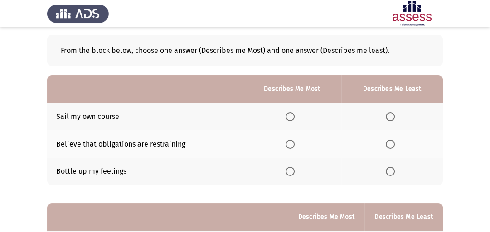
click at [288, 146] on span "Select an option" at bounding box center [289, 144] width 9 height 9
click at [288, 146] on input "Select an option" at bounding box center [289, 144] width 9 height 9
click at [389, 174] on span "Select an option" at bounding box center [389, 171] width 9 height 9
click at [389, 174] on input "Select an option" at bounding box center [389, 171] width 9 height 9
click at [293, 119] on span "Select an option" at bounding box center [289, 116] width 9 height 9
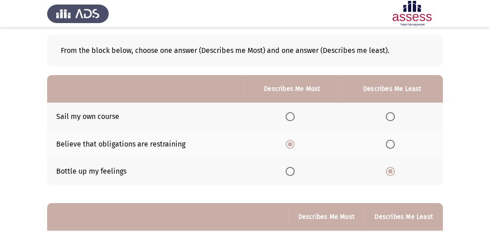
click at [293, 119] on input "Select an option" at bounding box center [289, 116] width 9 height 9
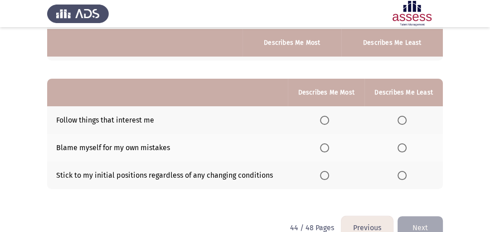
scroll to position [167, 0]
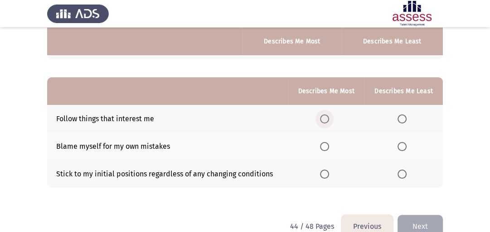
click at [326, 123] on span "Select an option" at bounding box center [324, 119] width 9 height 9
click at [326, 123] on input "Select an option" at bounding box center [324, 119] width 9 height 9
click at [401, 179] on span "Select an option" at bounding box center [401, 174] width 9 height 9
click at [401, 179] on input "Select an option" at bounding box center [401, 174] width 9 height 9
click at [431, 226] on button "Next" at bounding box center [419, 226] width 45 height 23
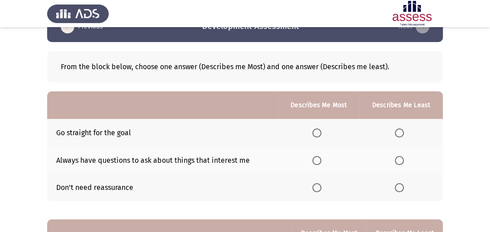
scroll to position [26, 0]
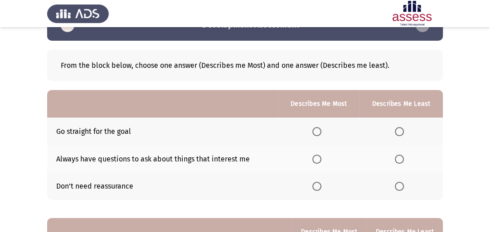
click at [398, 187] on span "Select an option" at bounding box center [398, 186] width 9 height 9
click at [398, 187] on input "Select an option" at bounding box center [398, 186] width 9 height 9
click at [318, 135] on span "Select an option" at bounding box center [316, 131] width 9 height 9
click at [318, 135] on input "Select an option" at bounding box center [316, 131] width 9 height 9
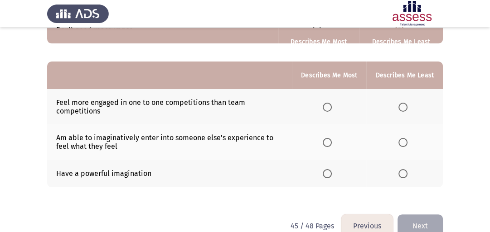
scroll to position [195, 0]
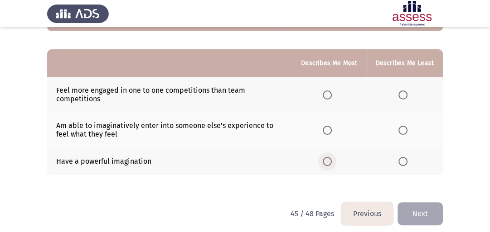
click at [331, 165] on span "Select an option" at bounding box center [326, 161] width 9 height 9
click at [331, 165] on input "Select an option" at bounding box center [326, 161] width 9 height 9
click at [404, 98] on span "Select an option" at bounding box center [402, 95] width 9 height 9
click at [404, 98] on input "Select an option" at bounding box center [402, 95] width 9 height 9
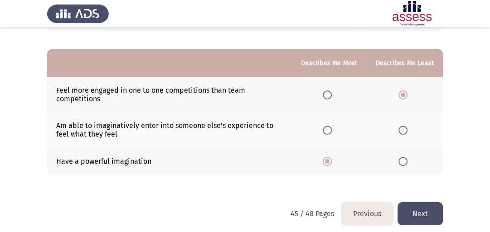
scroll to position [202, 0]
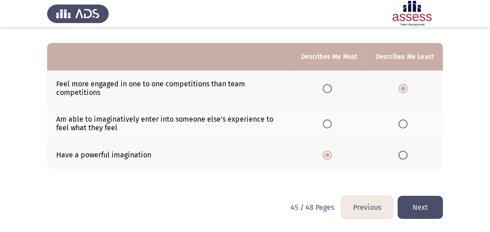
click at [435, 211] on button "Next" at bounding box center [419, 207] width 45 height 23
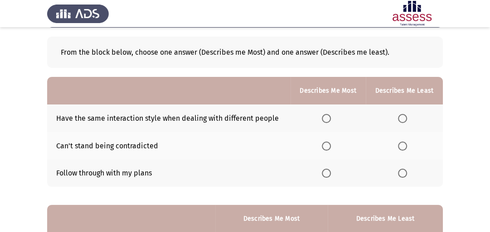
scroll to position [40, 0]
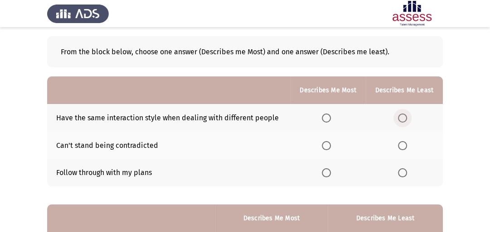
click at [404, 121] on span "Select an option" at bounding box center [402, 118] width 9 height 9
click at [404, 121] on input "Select an option" at bounding box center [402, 118] width 9 height 9
click at [331, 174] on span "Select an option" at bounding box center [326, 172] width 9 height 9
click at [331, 174] on input "Select an option" at bounding box center [326, 172] width 9 height 9
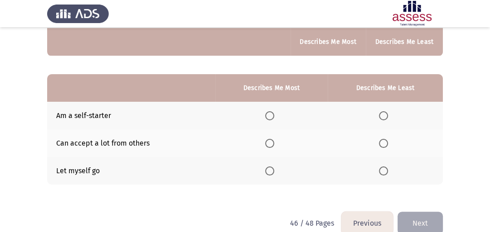
scroll to position [172, 0]
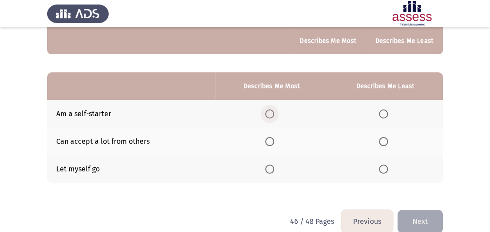
click at [272, 114] on span "Select an option" at bounding box center [269, 114] width 9 height 9
click at [272, 114] on input "Select an option" at bounding box center [269, 114] width 9 height 9
click at [383, 170] on span "Select an option" at bounding box center [383, 169] width 9 height 9
click at [383, 170] on input "Select an option" at bounding box center [383, 169] width 9 height 9
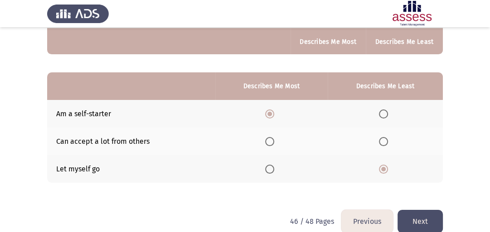
scroll to position [187, 0]
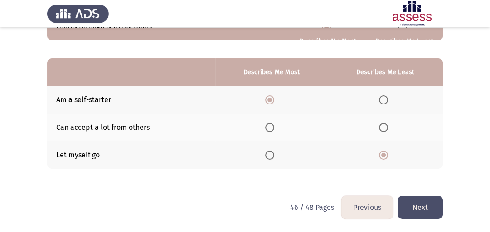
click at [420, 210] on button "Next" at bounding box center [419, 207] width 45 height 23
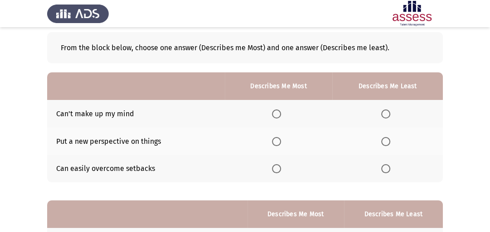
scroll to position [45, 0]
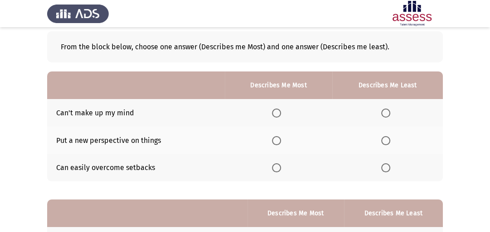
click at [381, 113] on span "Select an option" at bounding box center [385, 113] width 9 height 9
click at [381, 113] on input "Select an option" at bounding box center [385, 113] width 9 height 9
click at [280, 170] on span "Select an option" at bounding box center [276, 167] width 9 height 9
click at [280, 170] on input "Select an option" at bounding box center [276, 167] width 9 height 9
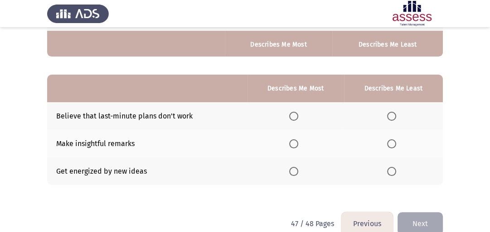
scroll to position [173, 0]
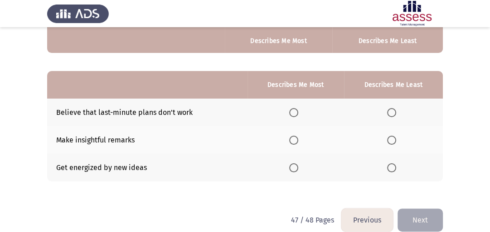
click at [293, 143] on span "Select an option" at bounding box center [293, 140] width 9 height 9
click at [293, 143] on input "Select an option" at bounding box center [293, 140] width 9 height 9
click at [393, 114] on span "Select an option" at bounding box center [391, 112] width 9 height 9
click at [393, 114] on input "Select an option" at bounding box center [391, 112] width 9 height 9
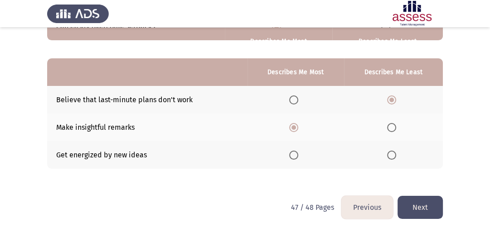
click at [424, 216] on button "Next" at bounding box center [419, 207] width 45 height 23
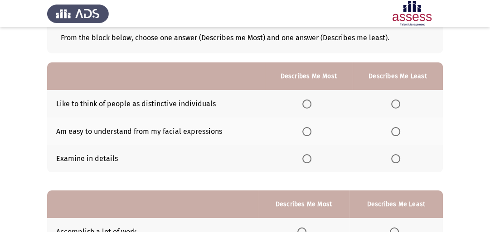
scroll to position [71, 0]
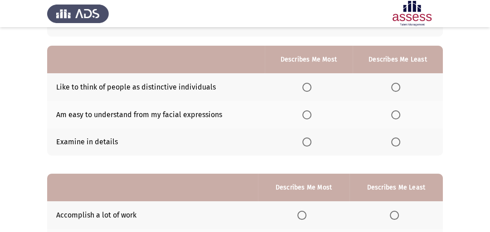
click at [396, 117] on span "Select an option" at bounding box center [395, 115] width 9 height 9
click at [396, 117] on input "Select an option" at bounding box center [395, 115] width 9 height 9
click at [309, 143] on span "Select an option" at bounding box center [306, 142] width 9 height 9
click at [309, 143] on input "Select an option" at bounding box center [306, 142] width 9 height 9
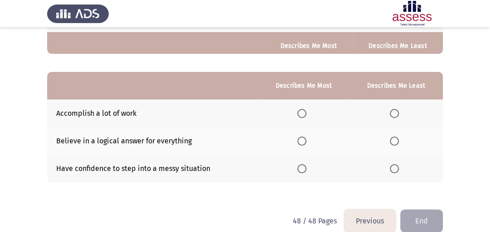
scroll to position [187, 0]
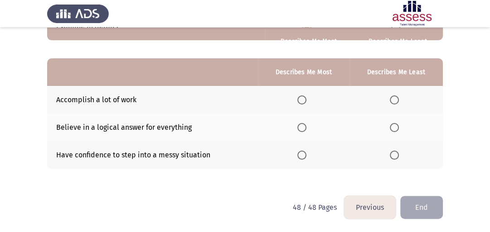
click at [304, 101] on span "Select an option" at bounding box center [301, 100] width 9 height 9
click at [304, 101] on input "Select an option" at bounding box center [301, 100] width 9 height 9
click at [393, 156] on span "Select an option" at bounding box center [393, 155] width 9 height 9
click at [393, 156] on input "Select an option" at bounding box center [393, 155] width 9 height 9
click at [420, 211] on button "End" at bounding box center [421, 207] width 43 height 23
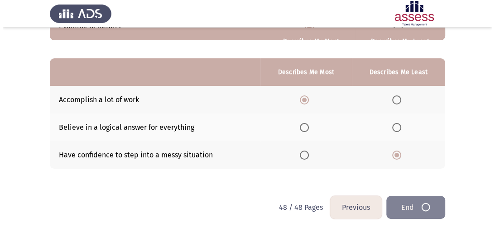
scroll to position [0, 0]
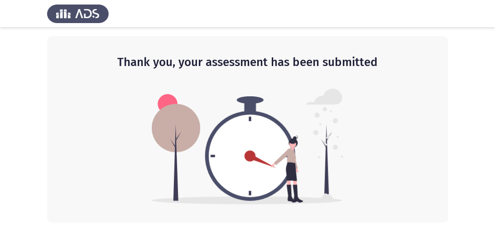
drag, startPoint x: 495, startPoint y: 63, endPoint x: 489, endPoint y: 234, distance: 171.3
click at [489, 223] on html "Thank you, your assessment has been submitted" at bounding box center [247, 111] width 495 height 223
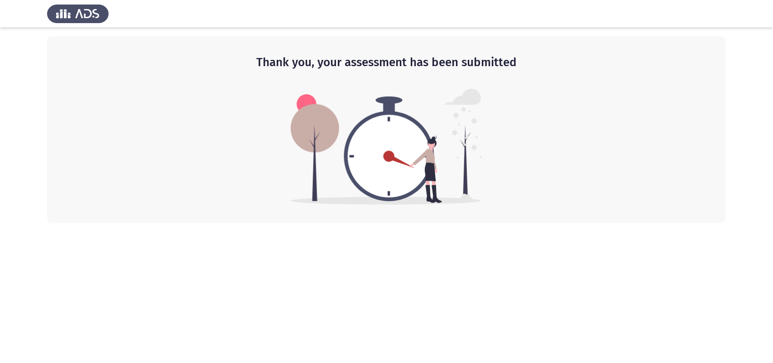
drag, startPoint x: 469, startPoint y: 0, endPoint x: 527, endPoint y: 268, distance: 274.3
click at [527, 223] on html "Thank you, your assessment has been submitted" at bounding box center [386, 111] width 773 height 223
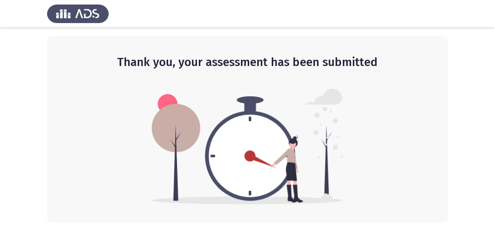
drag, startPoint x: 770, startPoint y: 4, endPoint x: 39, endPoint y: 115, distance: 739.4
click at [39, 115] on app-default-page "Thank you, your assessment has been submitted" at bounding box center [247, 111] width 495 height 223
